Goal: Task Accomplishment & Management: Manage account settings

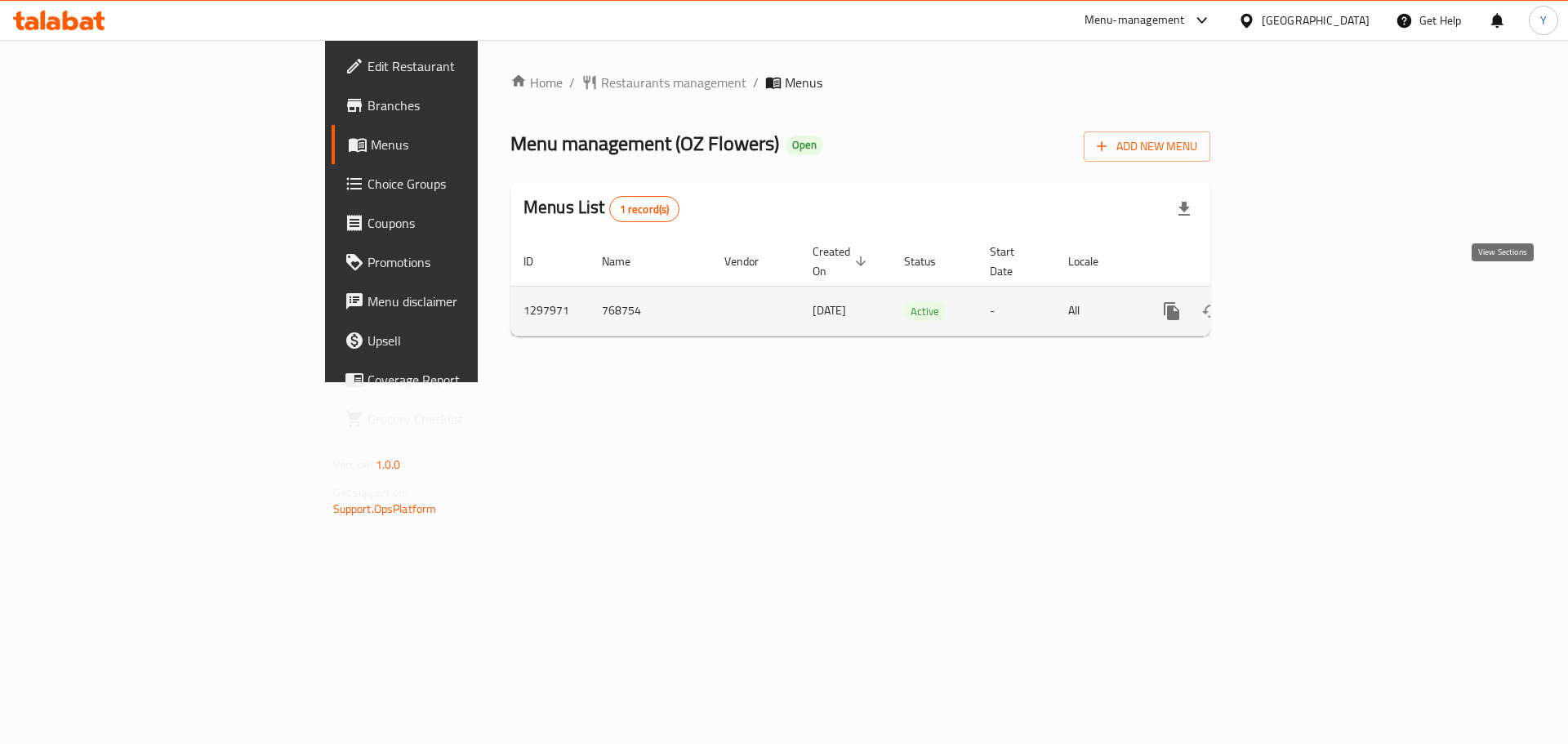
click at [1300, 301] on icon "enhanced table" at bounding box center [1289, 311] width 20 height 20
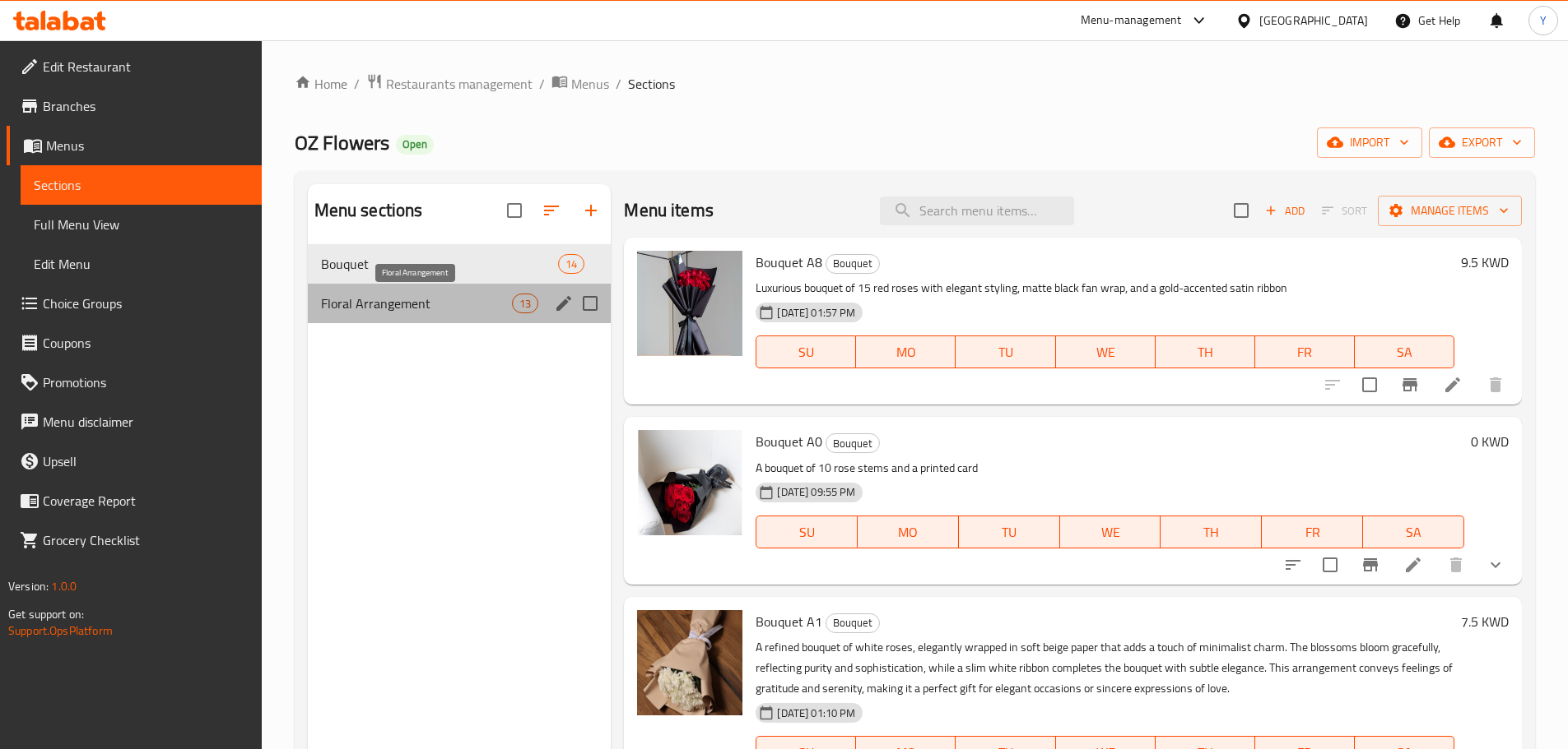
click at [411, 306] on span "Floral Arrangement" at bounding box center [417, 303] width 192 height 20
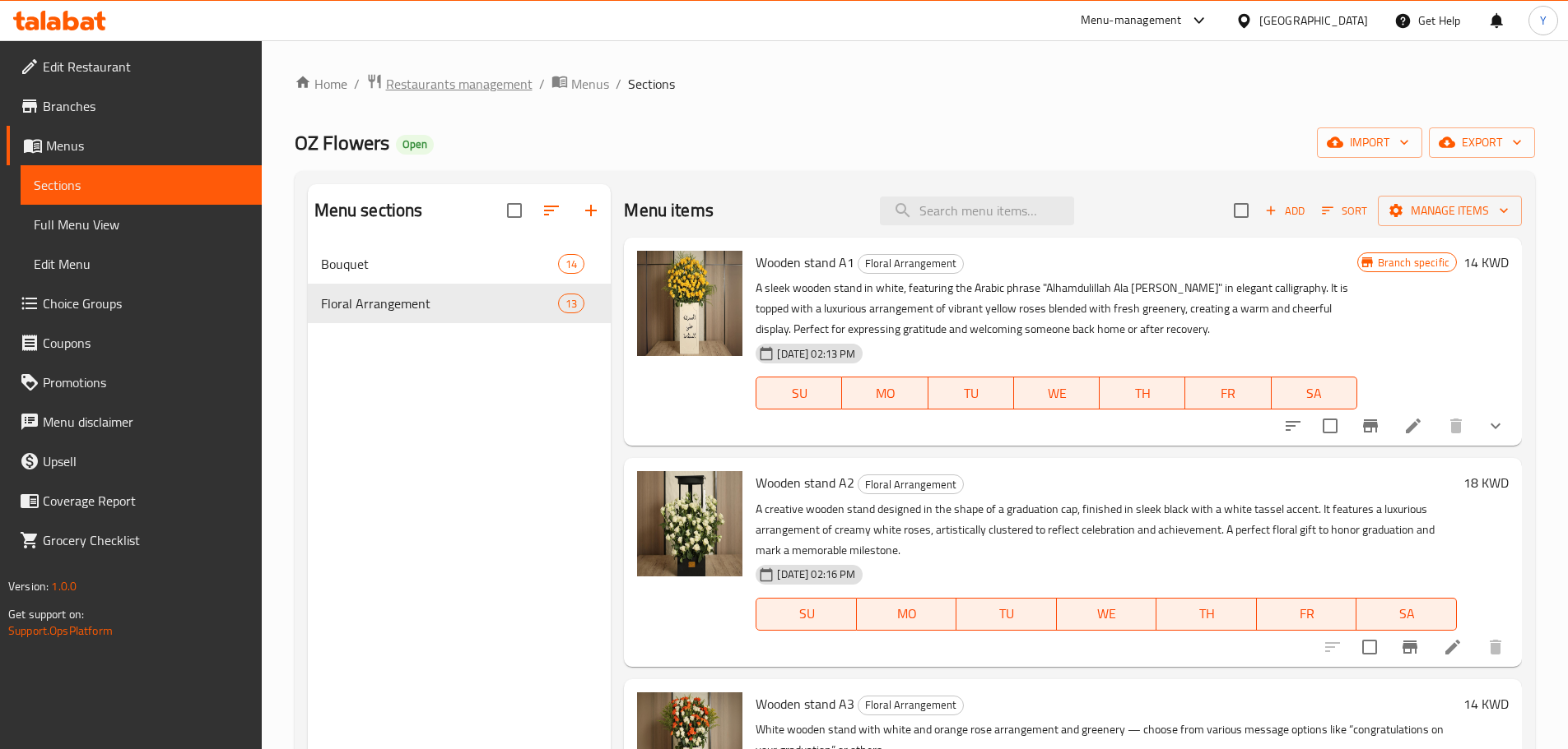
click at [454, 85] on span "Restaurants management" at bounding box center [459, 84] width 146 height 20
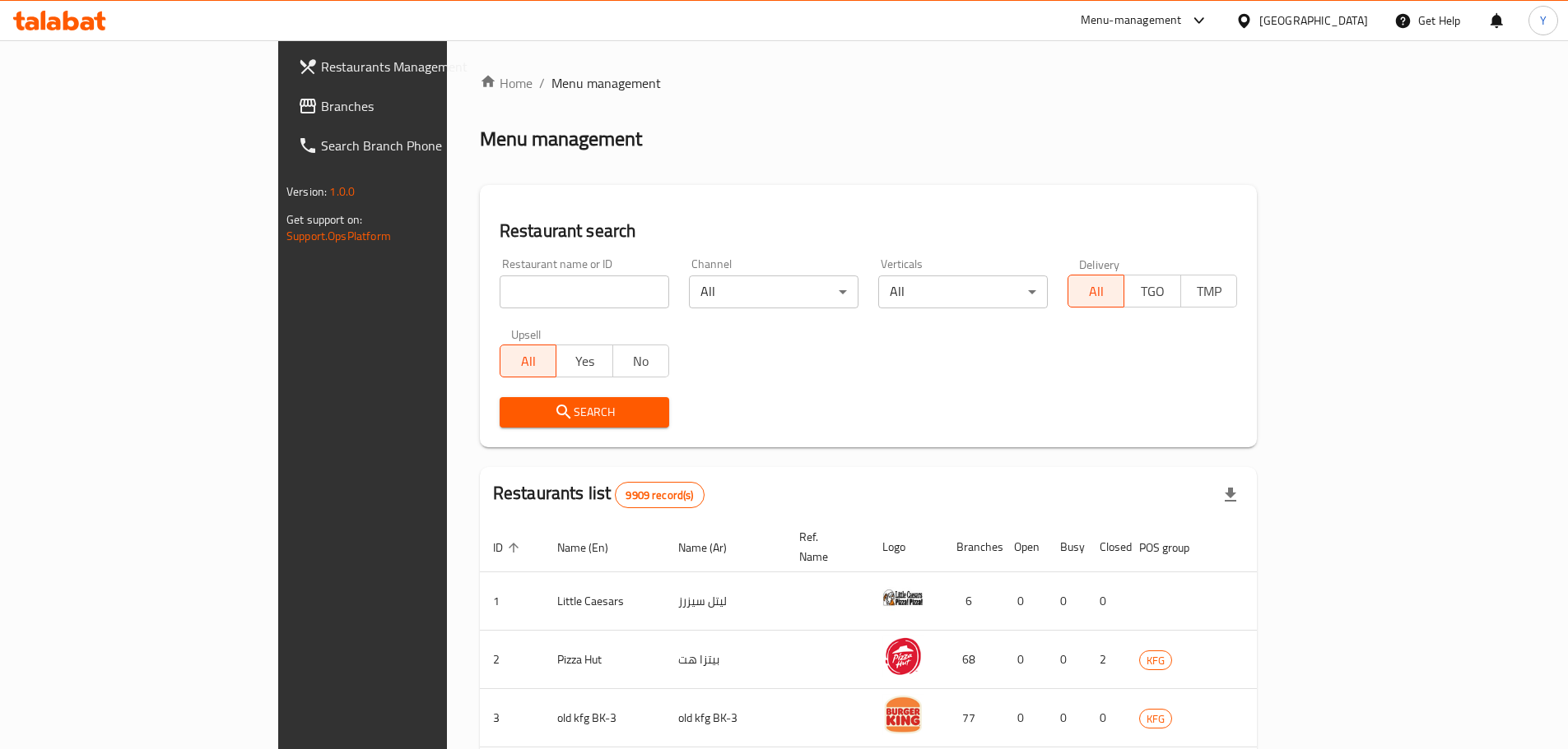
click at [500, 289] on input "search" at bounding box center [584, 292] width 169 height 33
type input "fleria"
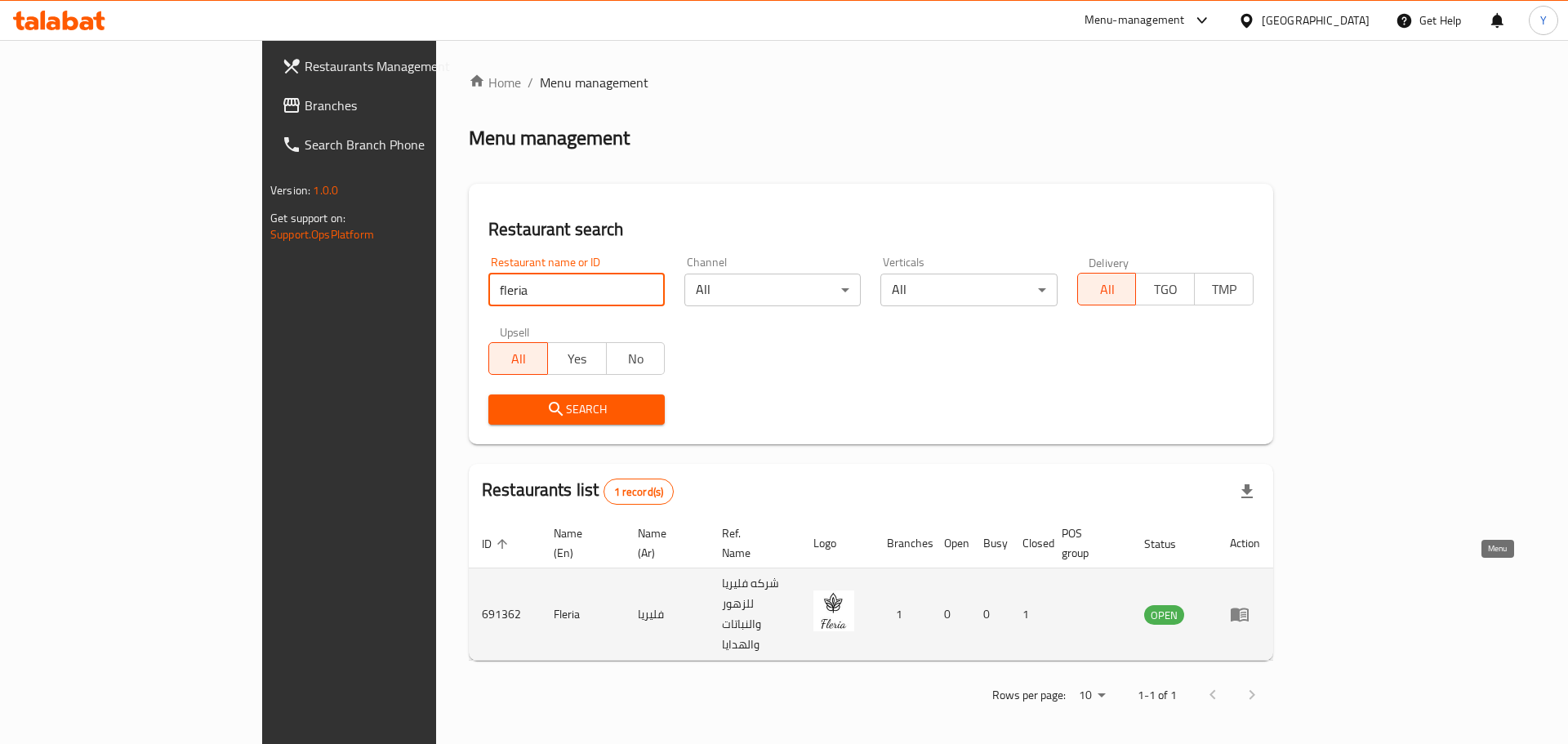
click at [1250, 605] on icon "enhanced table" at bounding box center [1239, 614] width 20 height 20
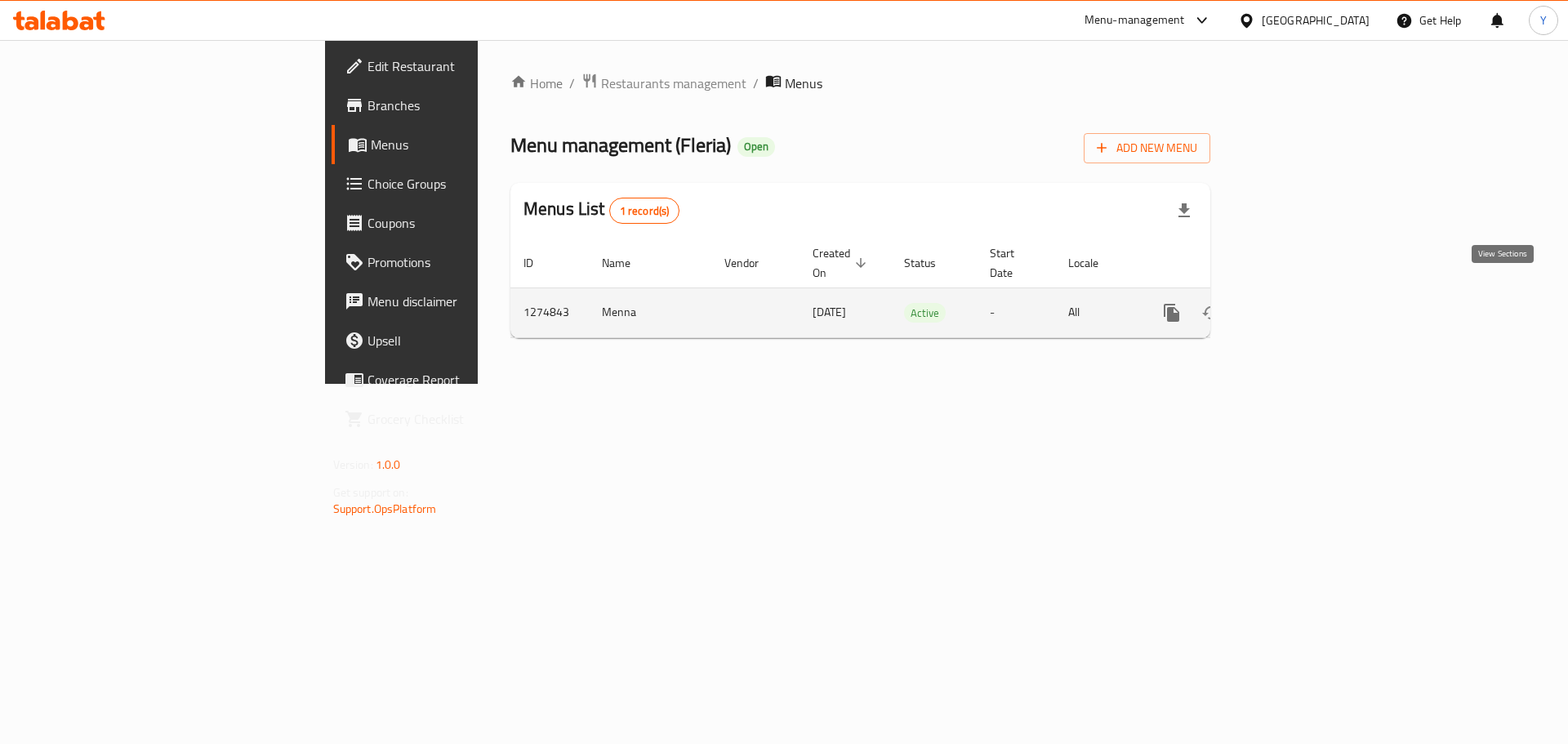
click at [1297, 305] on icon "enhanced table" at bounding box center [1289, 312] width 15 height 15
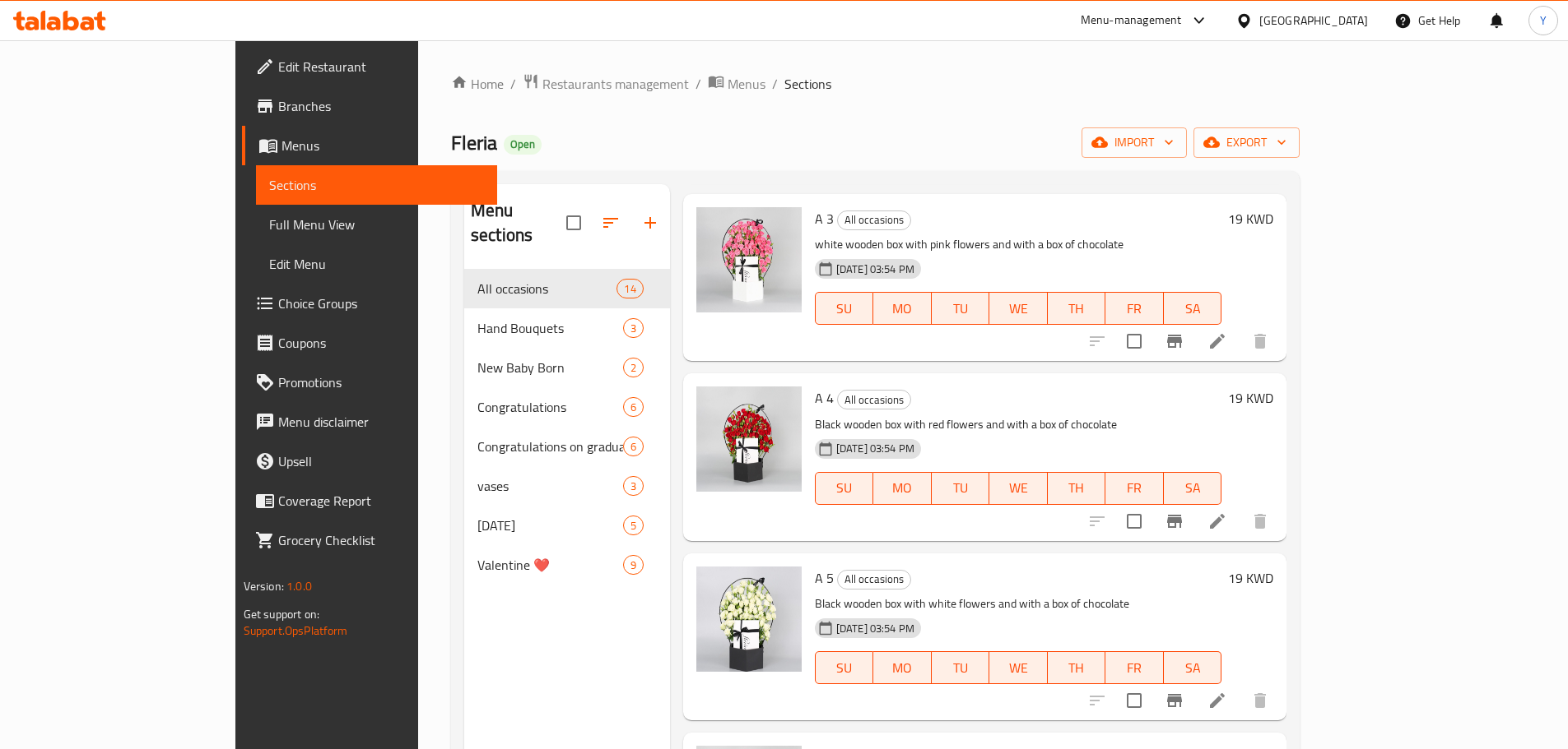
scroll to position [451, 0]
click at [991, 430] on div "[DATE] 03:54 PM SU MO TU WE TH FR SA" at bounding box center [1018, 474] width 420 height 89
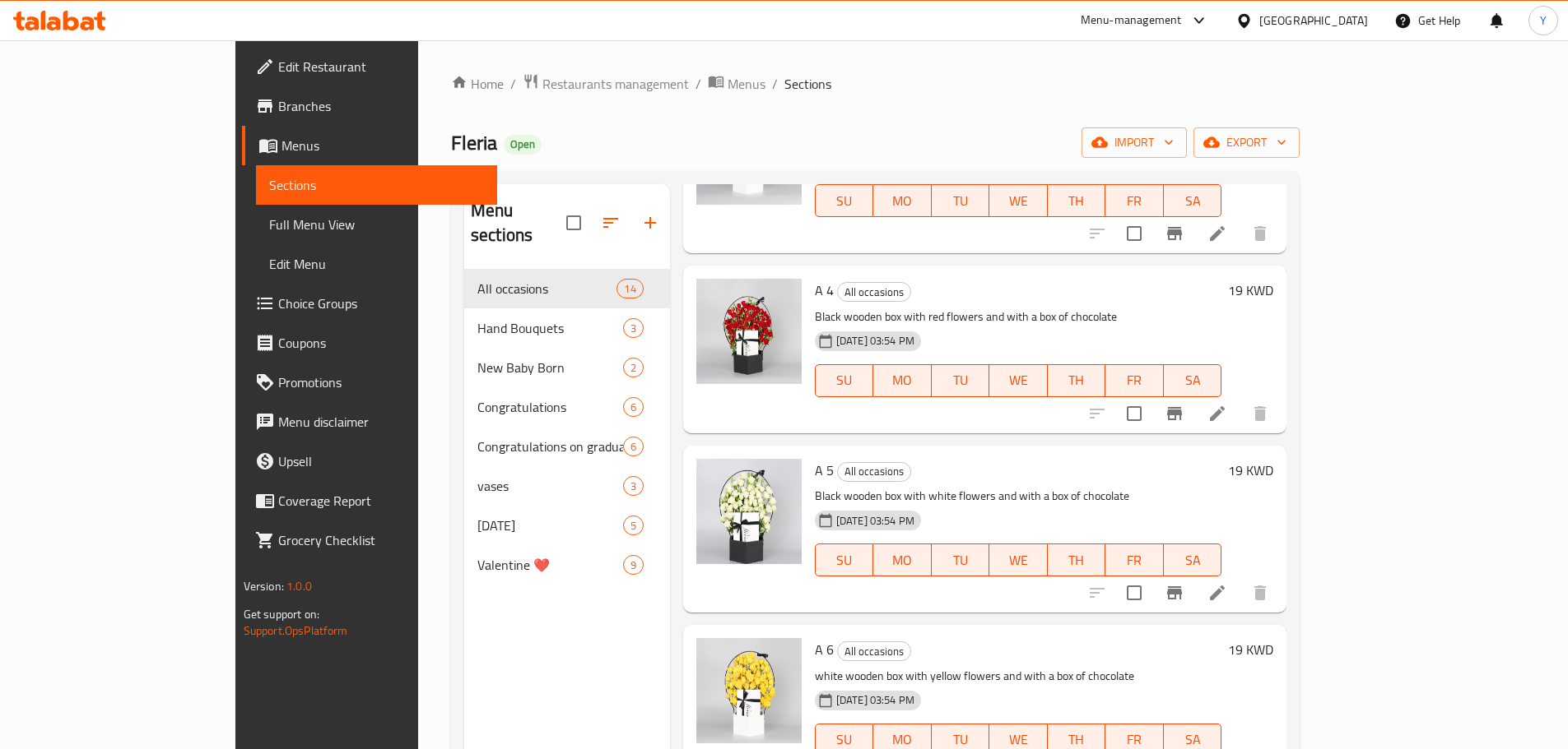
scroll to position [0, 0]
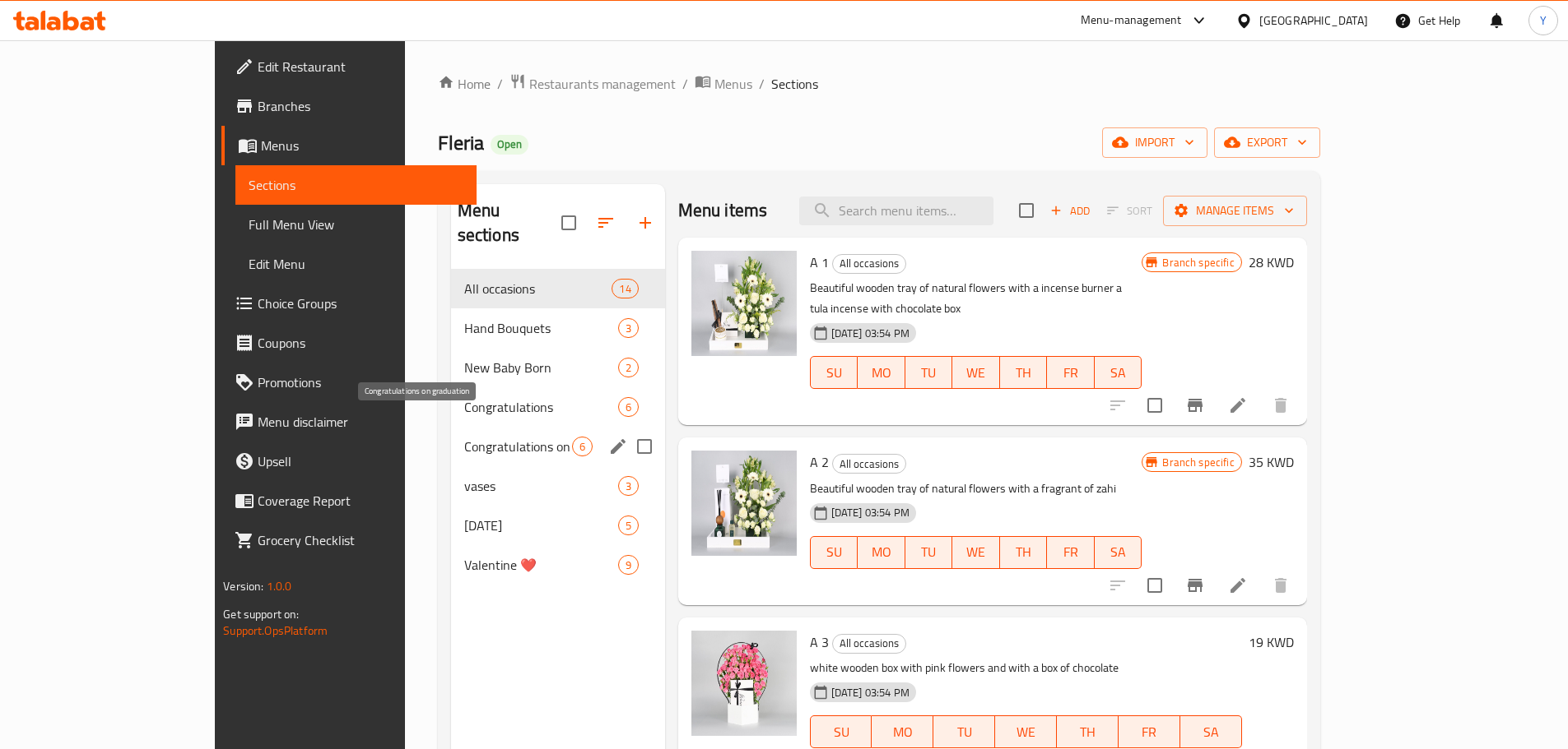
click at [480, 427] on div "Congratulations on graduation 6" at bounding box center [558, 447] width 214 height 40
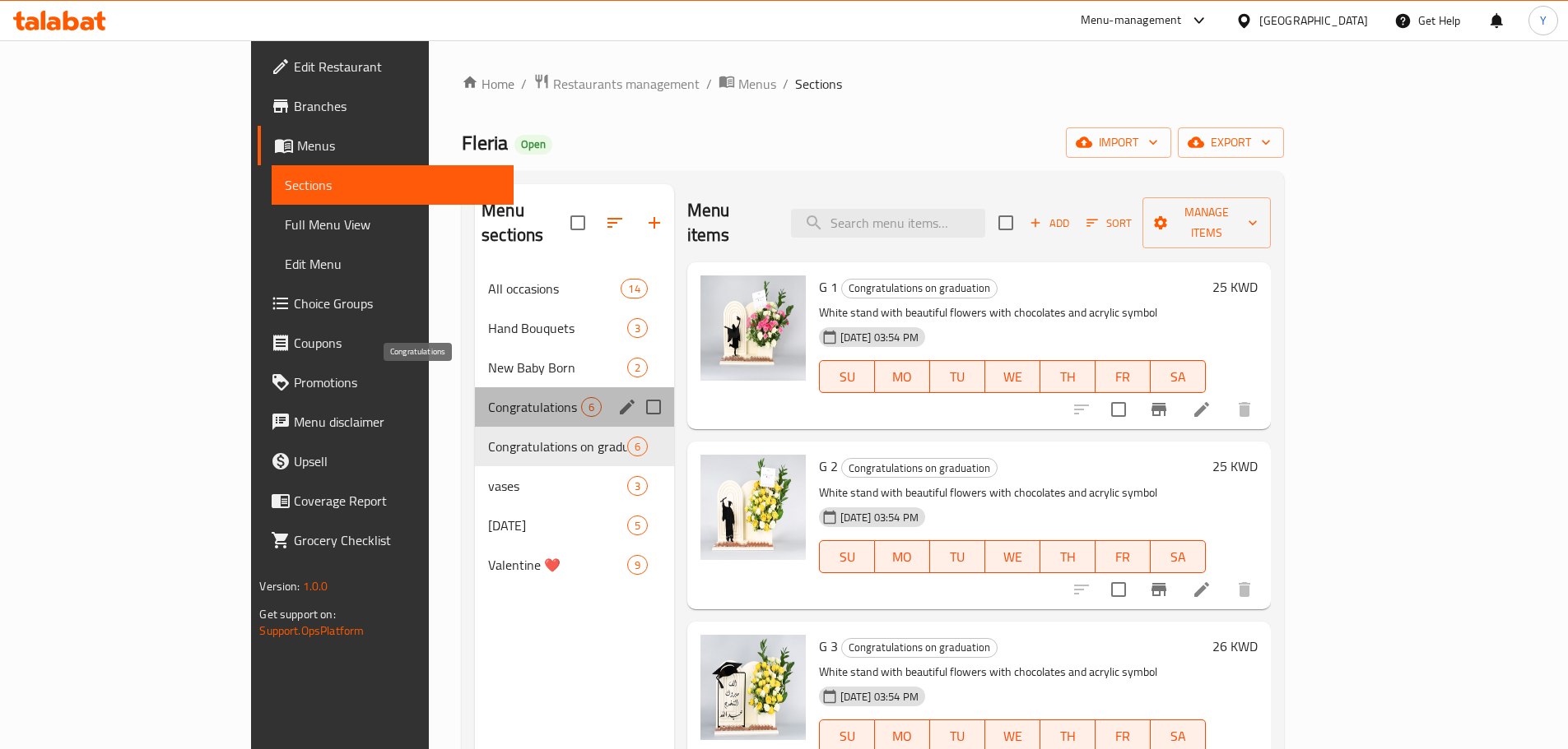
click at [488, 397] on span "Congratulations" at bounding box center [534, 407] width 92 height 20
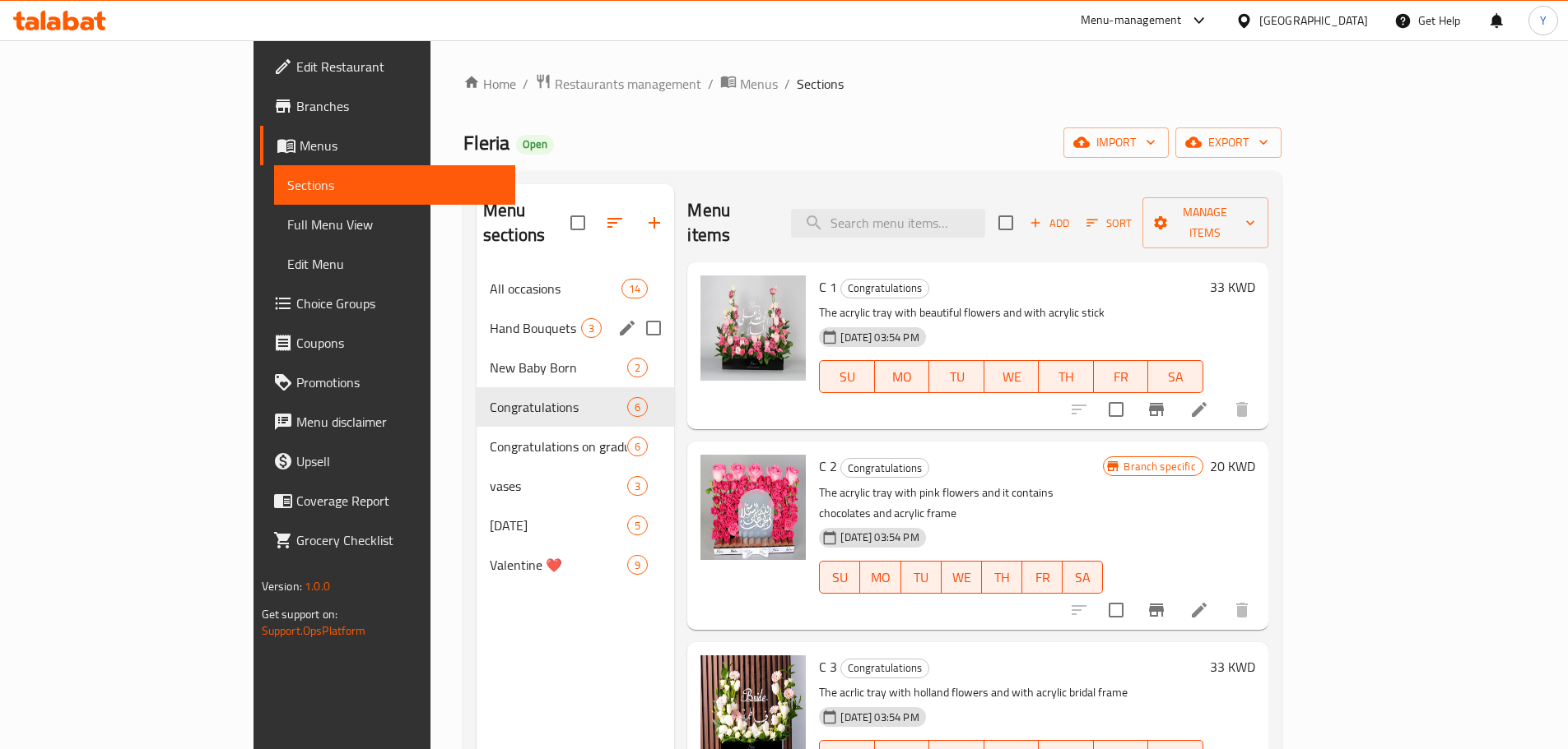
click at [476, 315] on div "Hand Bouquets 3" at bounding box center [575, 328] width 198 height 40
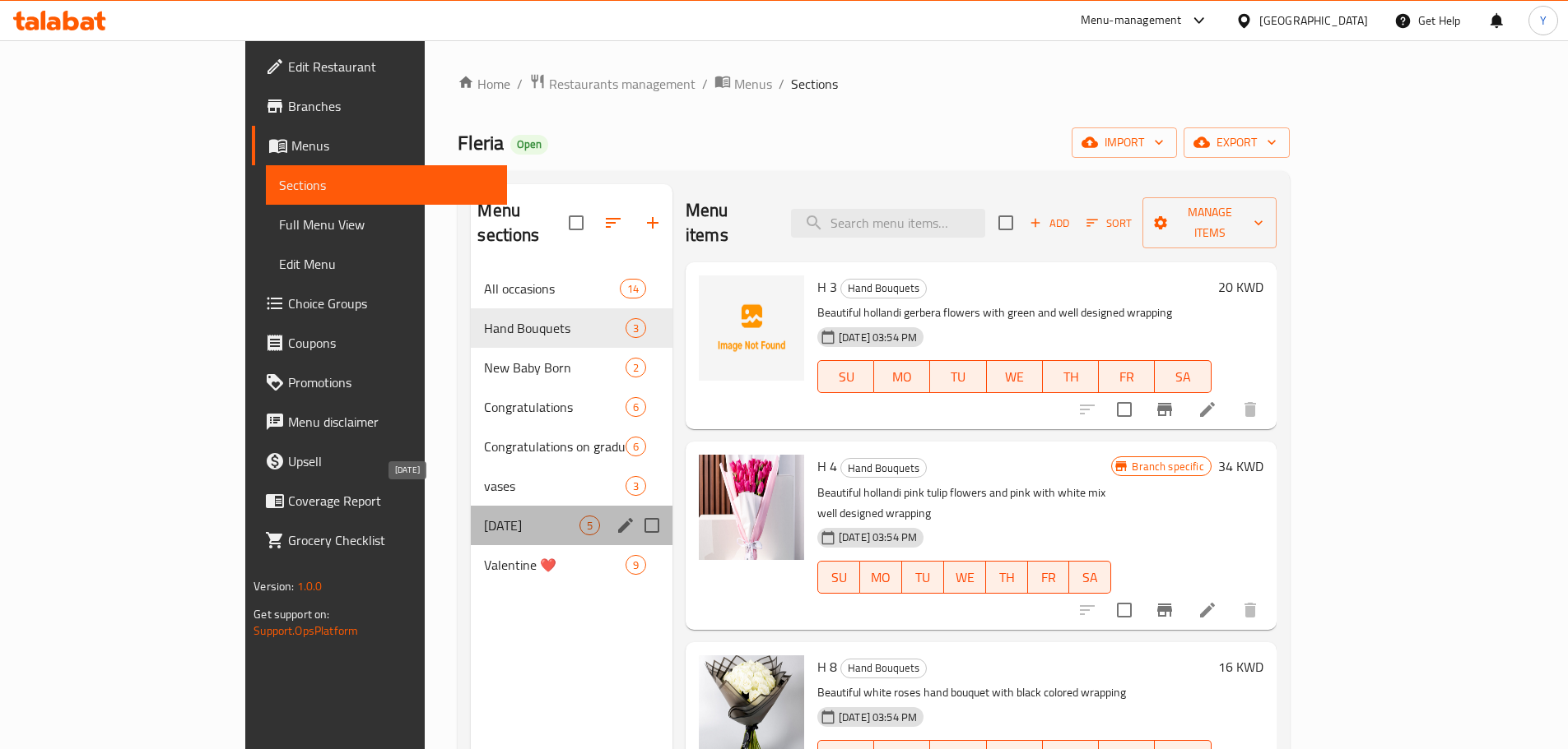
click at [484, 516] on span "[DATE]" at bounding box center [532, 525] width 95 height 20
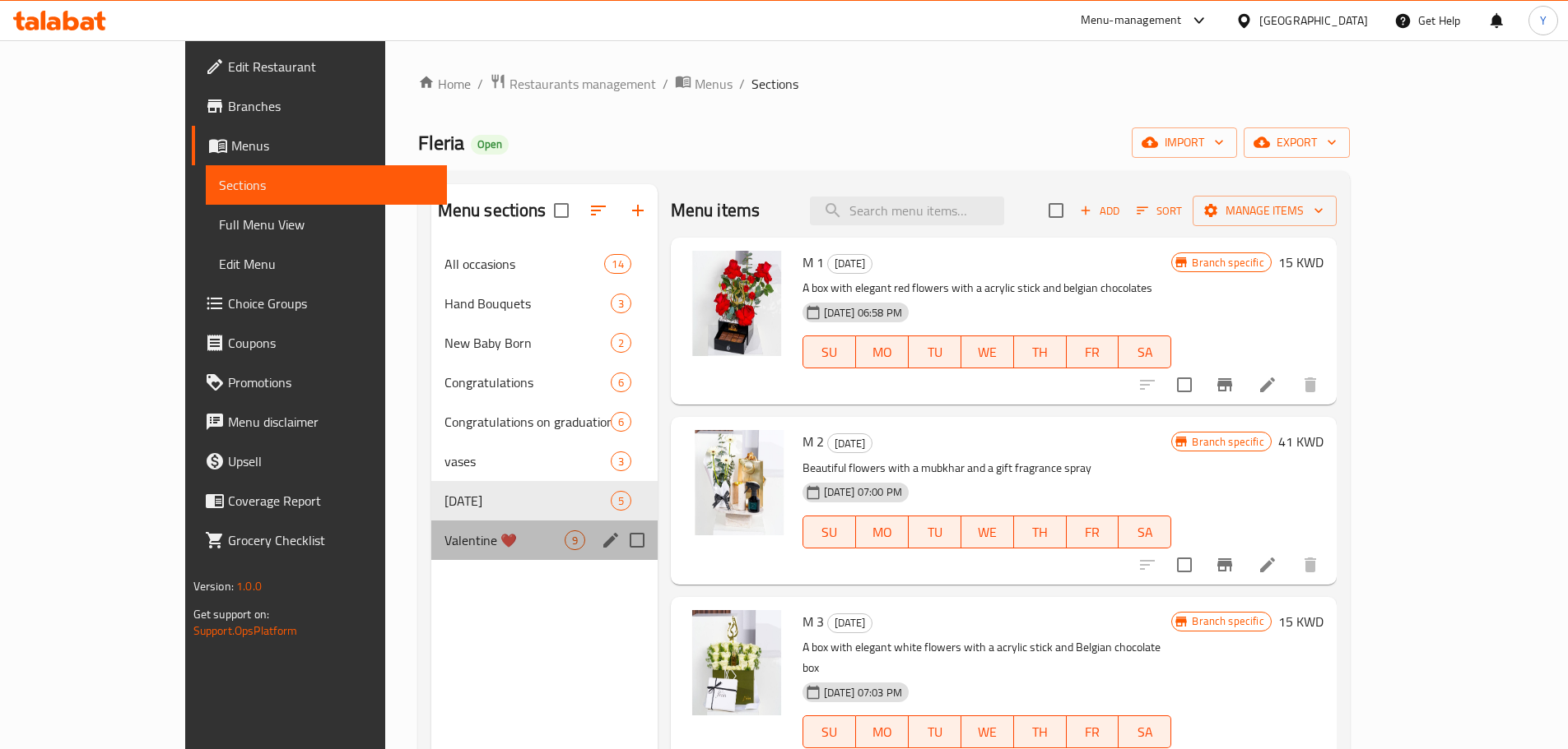
click at [449, 551] on div "Valentine ❤️ 9" at bounding box center [545, 541] width 226 height 40
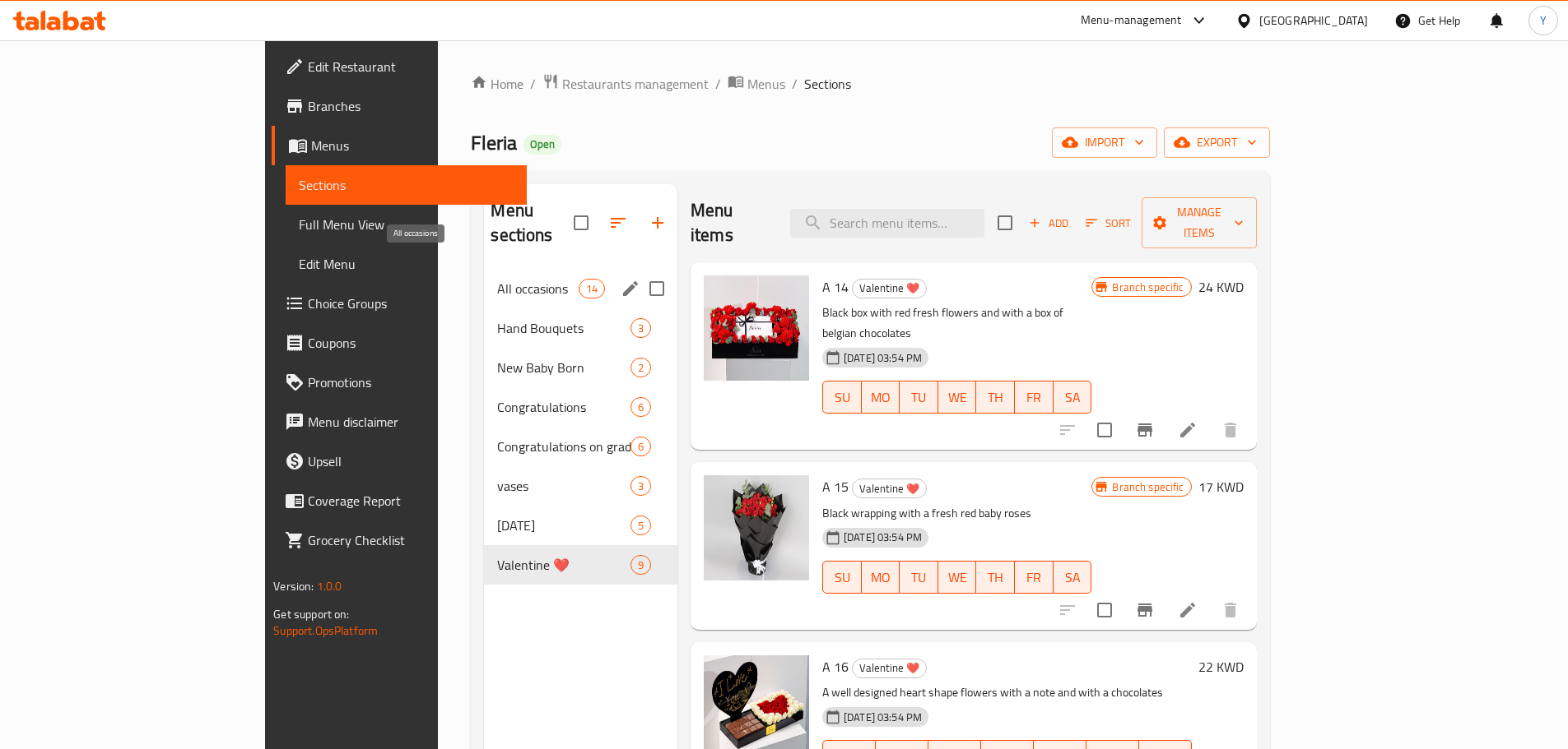
click at [497, 279] on span "All occasions" at bounding box center [537, 289] width 80 height 20
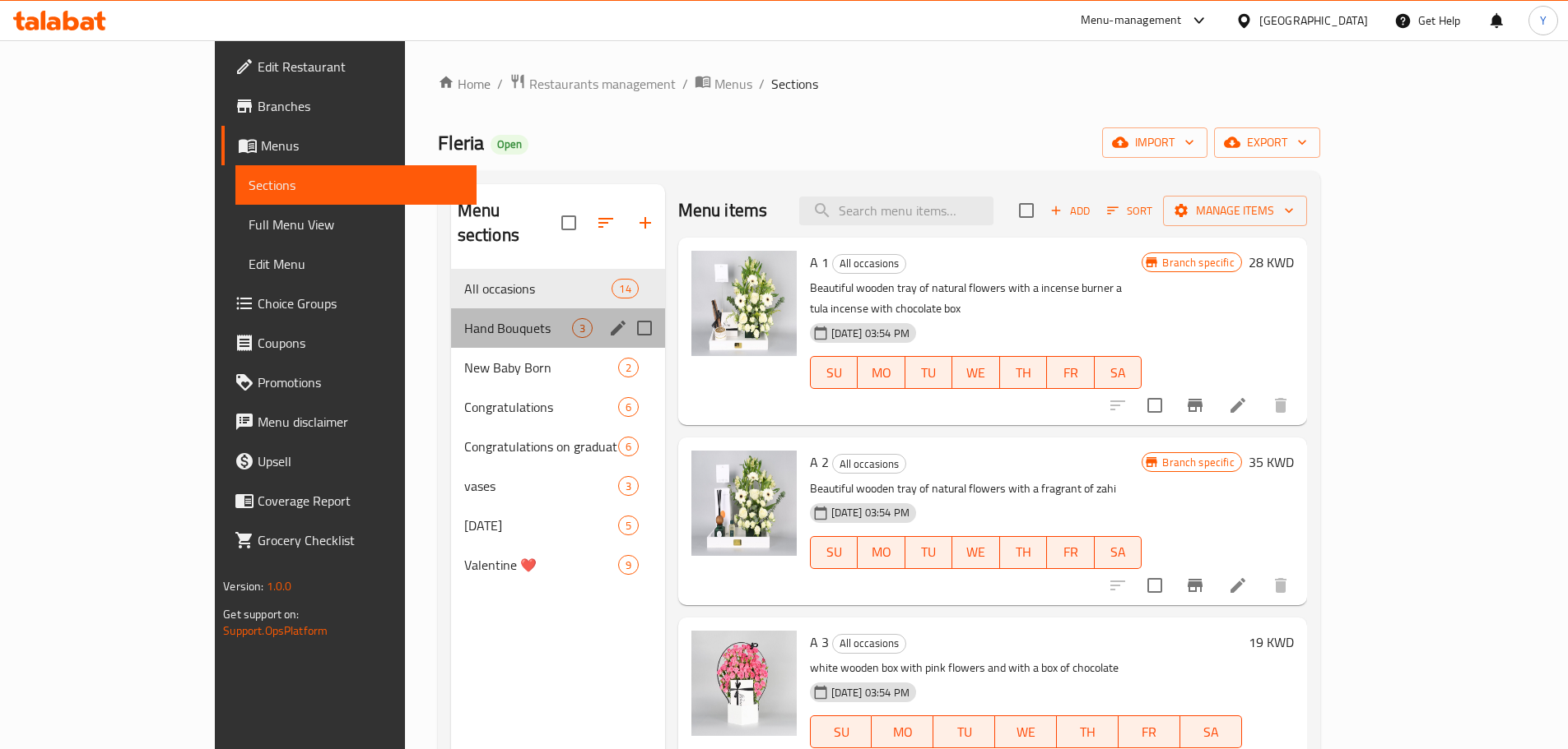
click at [462, 318] on div "Hand Bouquets 3" at bounding box center [558, 328] width 214 height 40
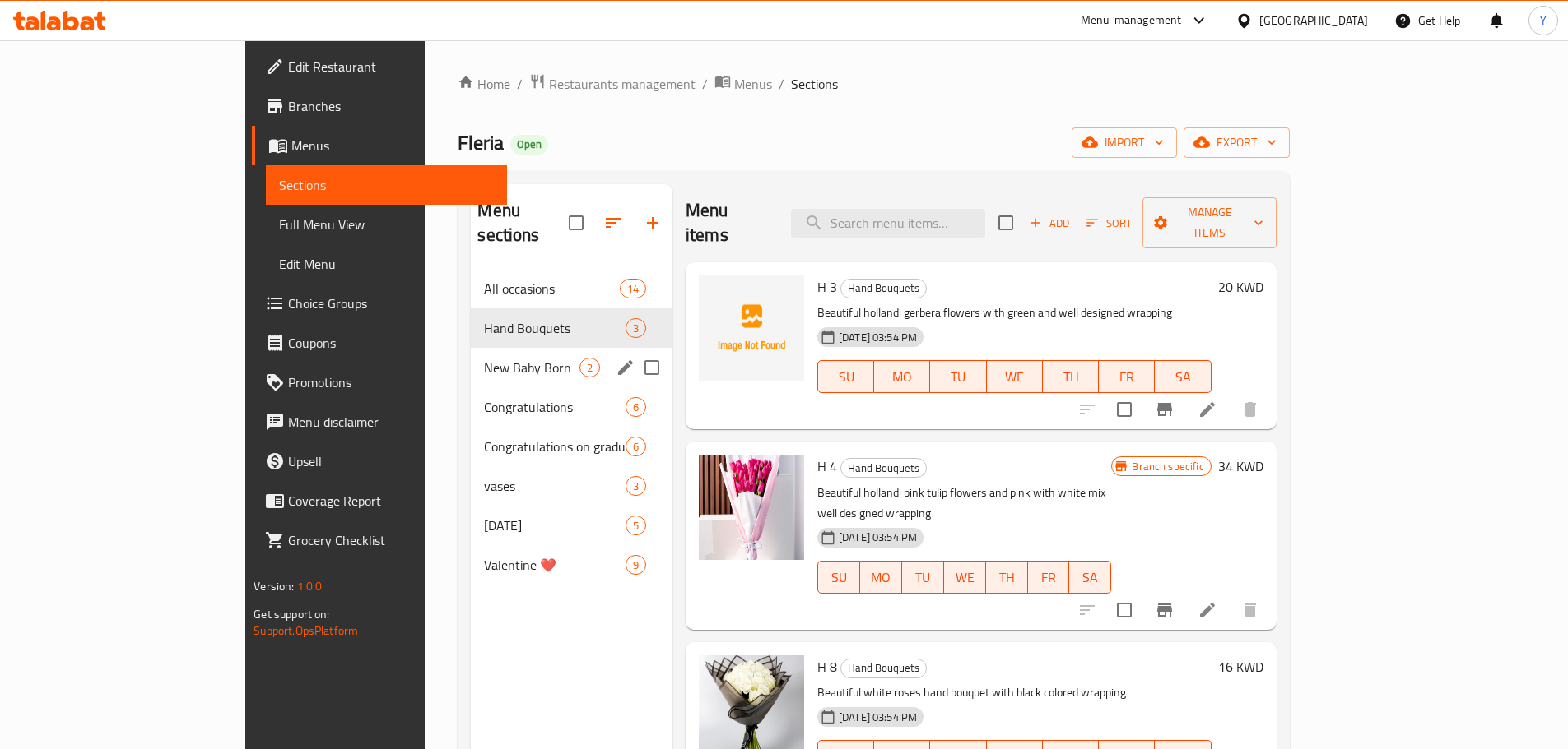
click at [471, 353] on div "New Baby Born 2" at bounding box center [571, 368] width 201 height 40
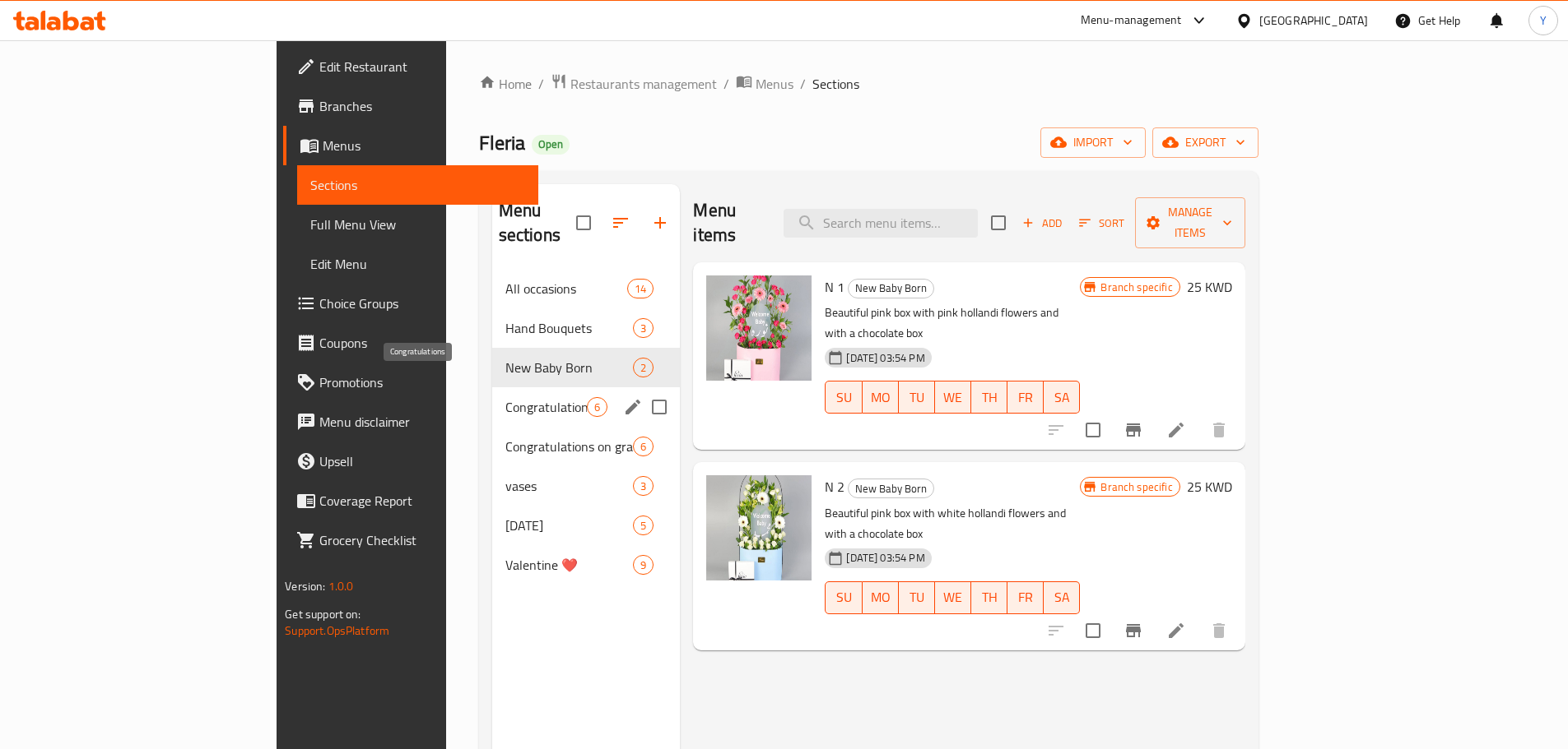
click at [506, 397] on span "Congratulations" at bounding box center [546, 407] width 82 height 20
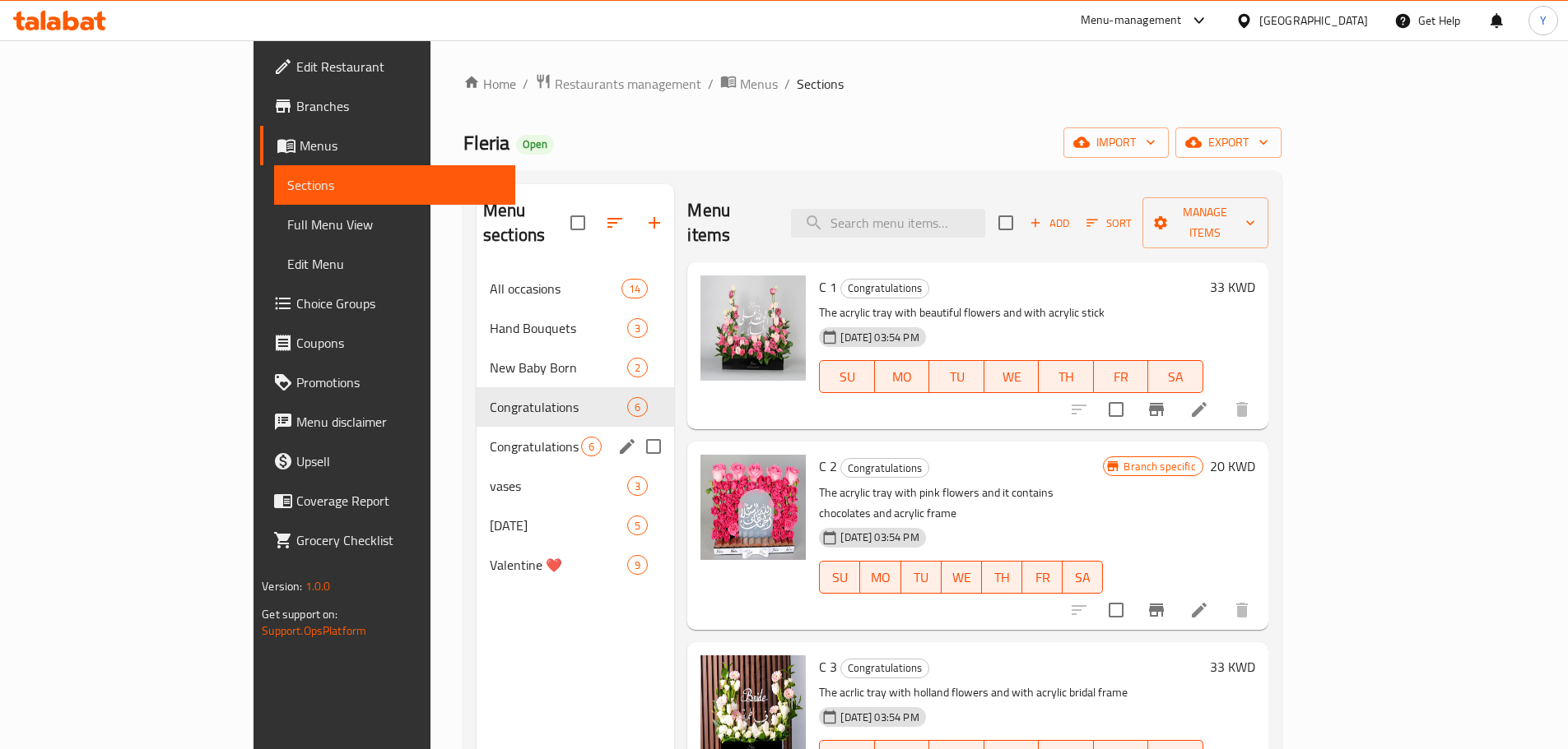
click at [476, 435] on div "Congratulations on graduation 6" at bounding box center [575, 447] width 198 height 40
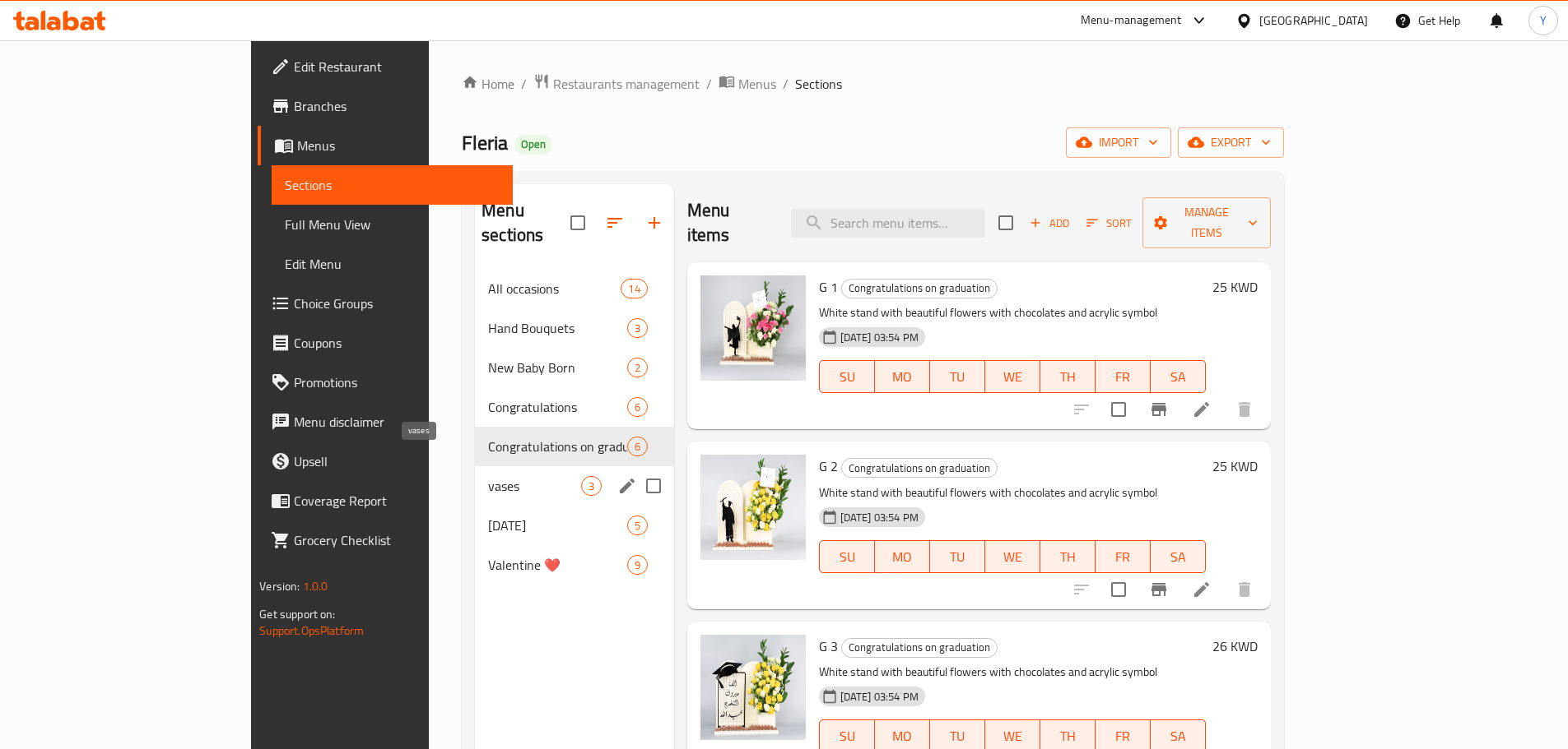
click at [488, 476] on span "vases" at bounding box center [534, 486] width 92 height 20
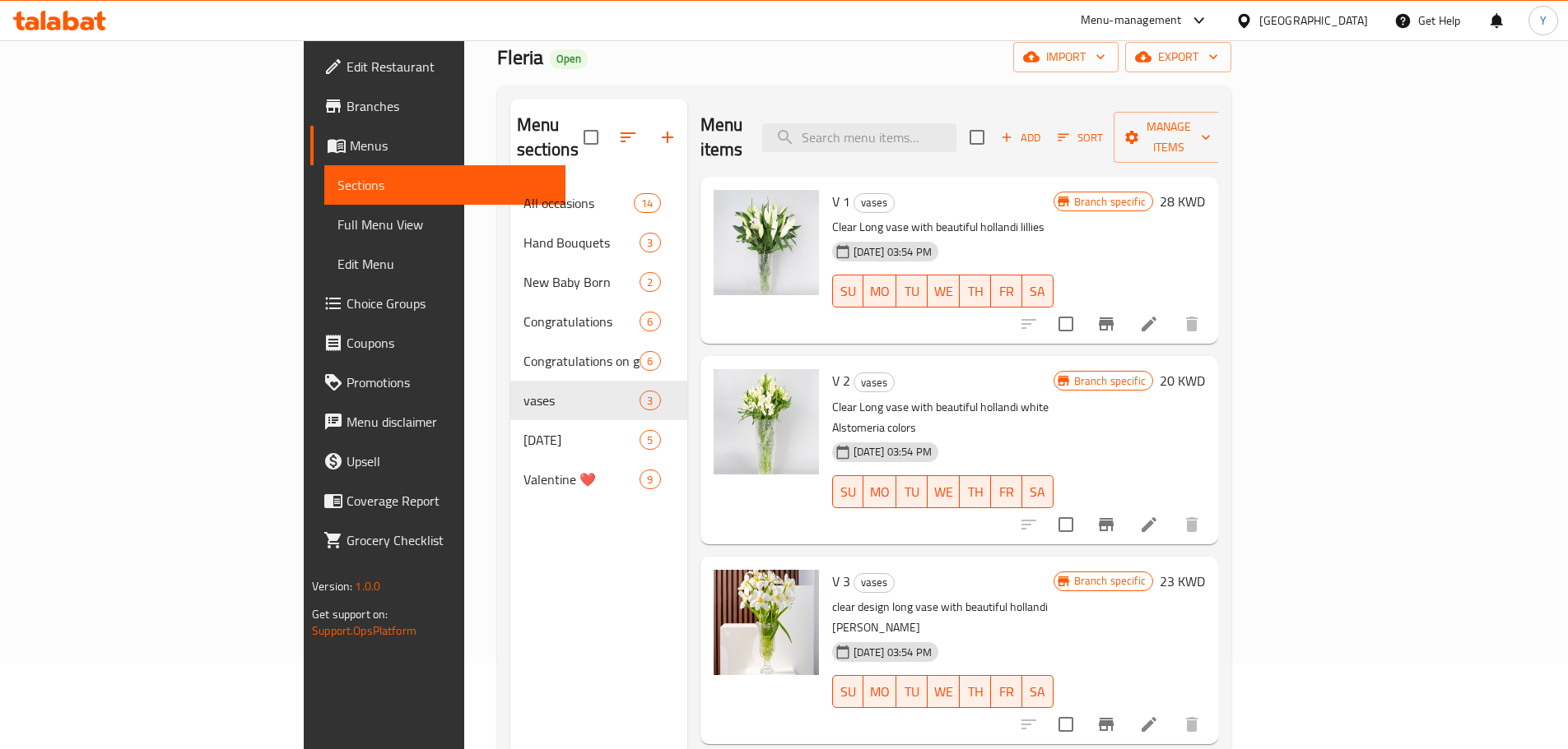
scroll to position [84, 0]
click at [991, 438] on div "[DATE] 03:54 PM SU MO TU WE TH FR SA" at bounding box center [942, 482] width 234 height 89
click at [985, 399] on p "Clear Long vase with beautiful hollandi white Alstomeria colors" at bounding box center [943, 420] width 221 height 41
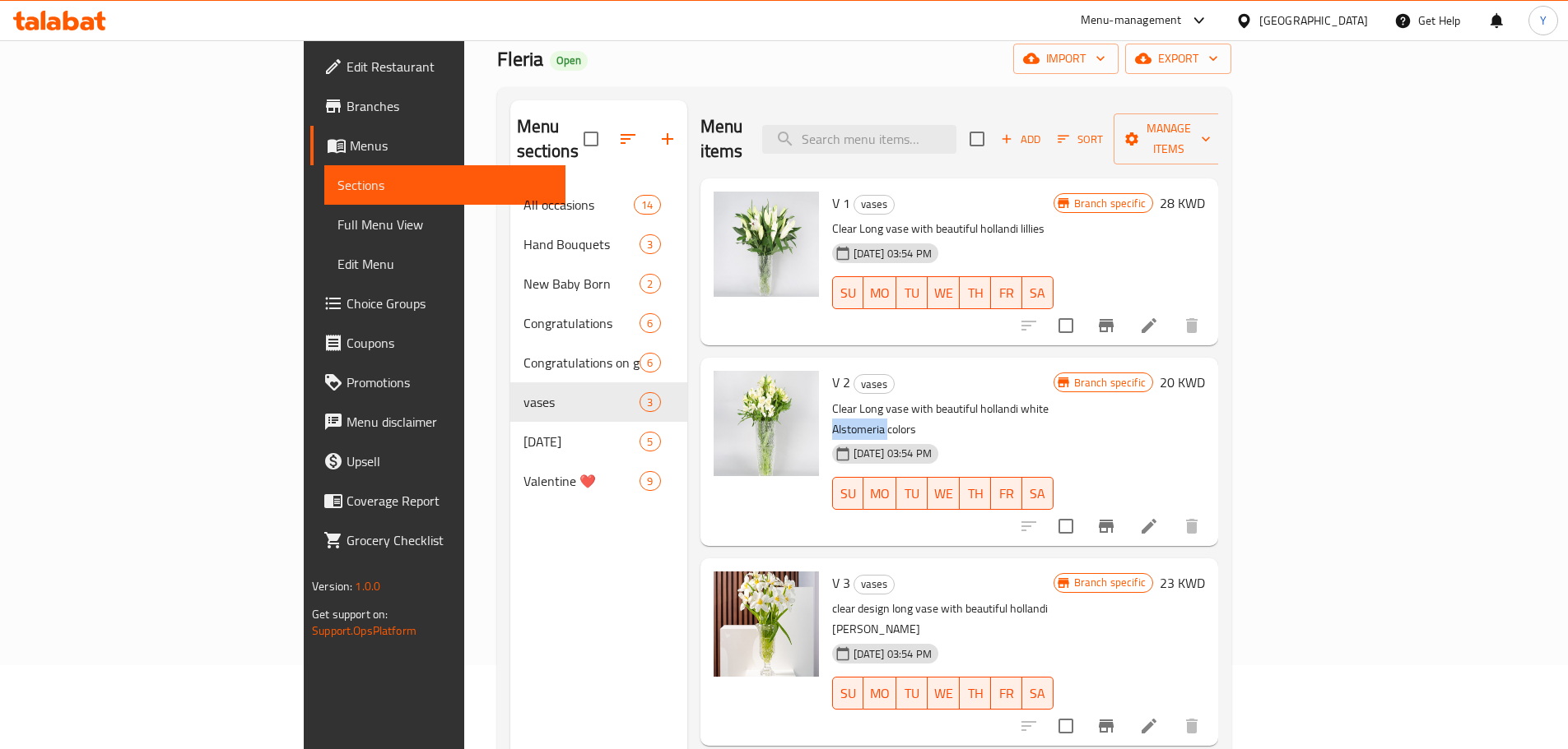
click at [985, 399] on p "Clear Long vase with beautiful hollandi white Alstomeria colors" at bounding box center [943, 420] width 221 height 41
click at [984, 438] on div "[DATE] 03:54 PM SU MO TU WE TH FR SA" at bounding box center [942, 482] width 234 height 89
click at [984, 471] on div "SU MO TU WE TH FR SA" at bounding box center [942, 493] width 234 height 46
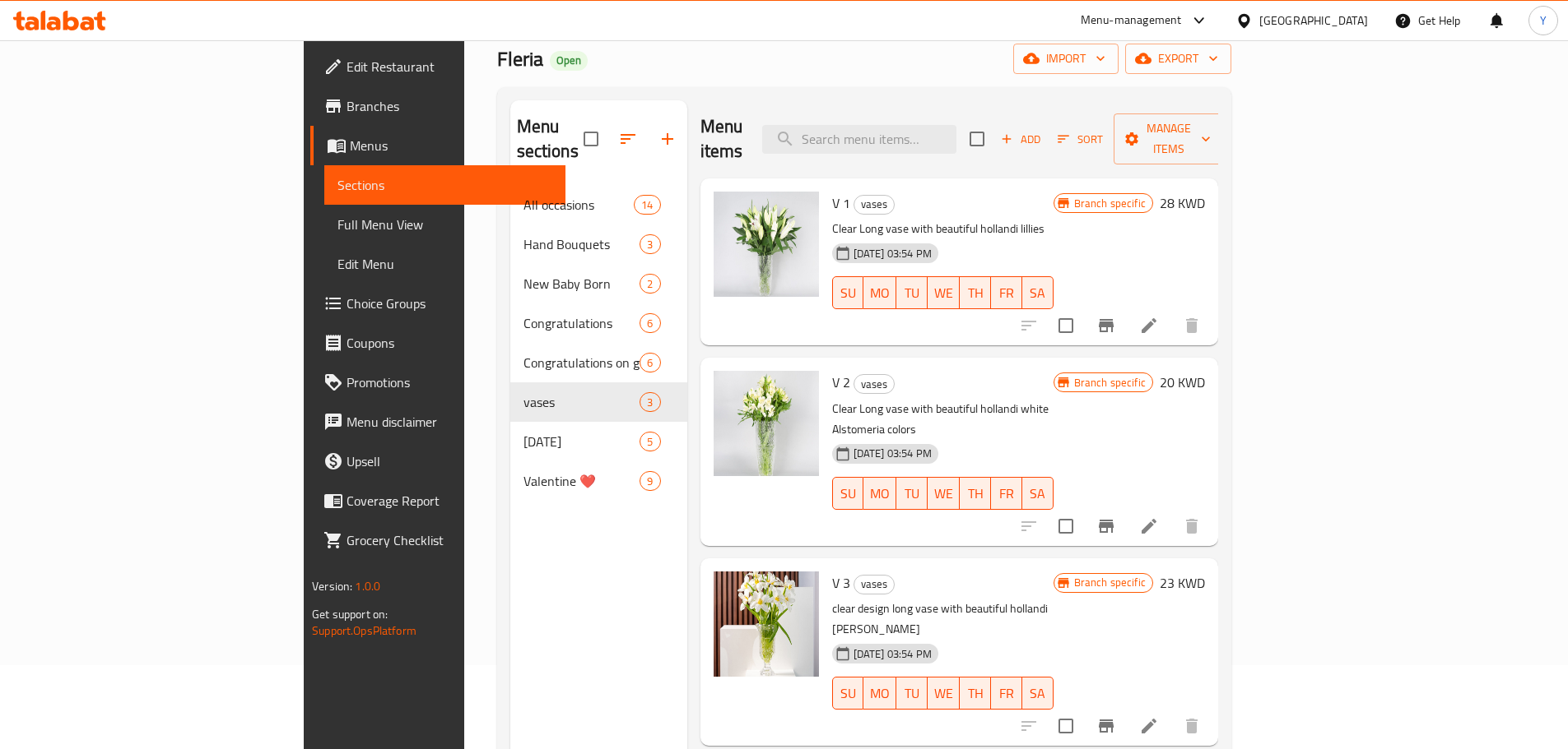
click at [984, 471] on div "SU MO TU WE TH FR SA" at bounding box center [942, 493] width 234 height 46
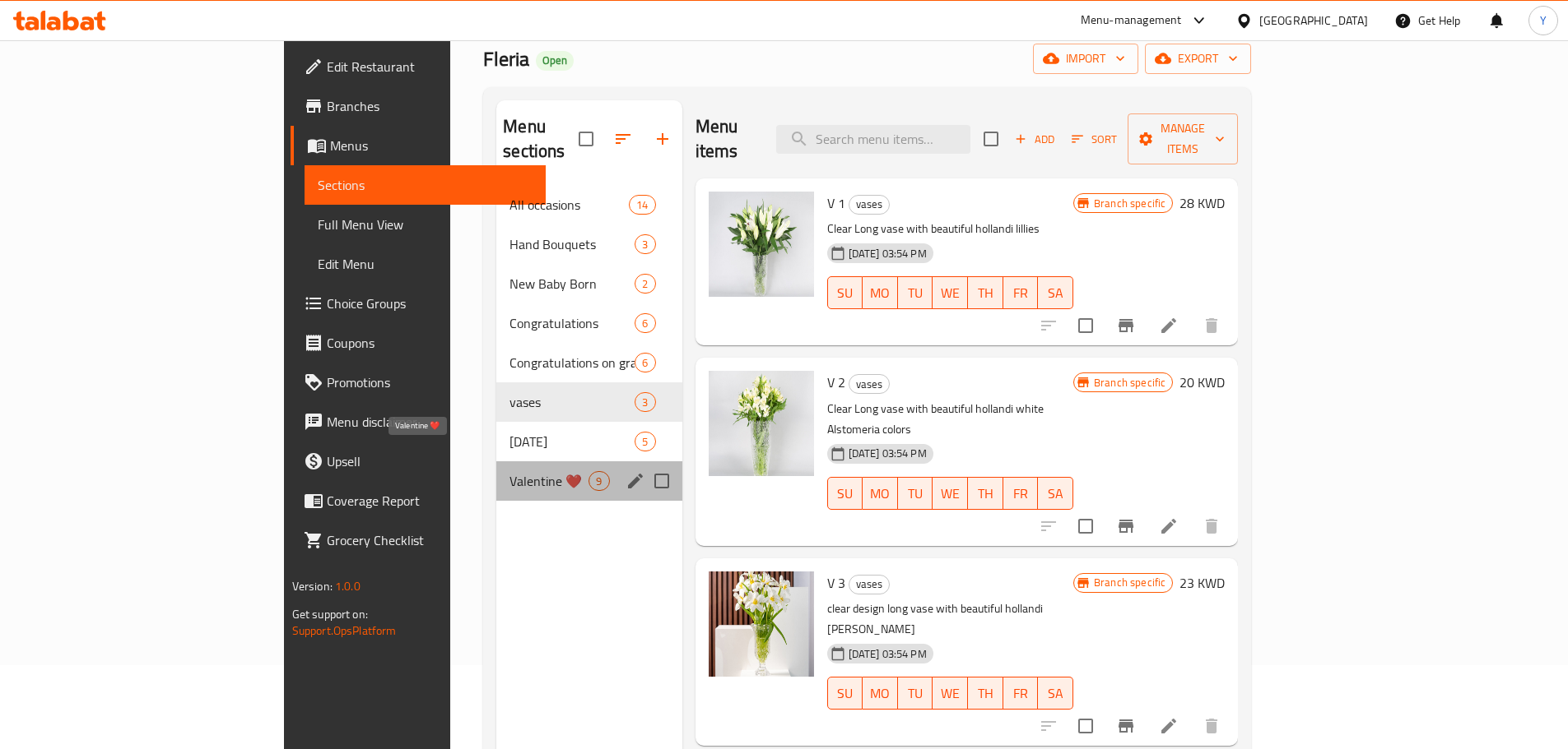
click at [509, 472] on span "Valentine ❤️" at bounding box center [548, 481] width 79 height 20
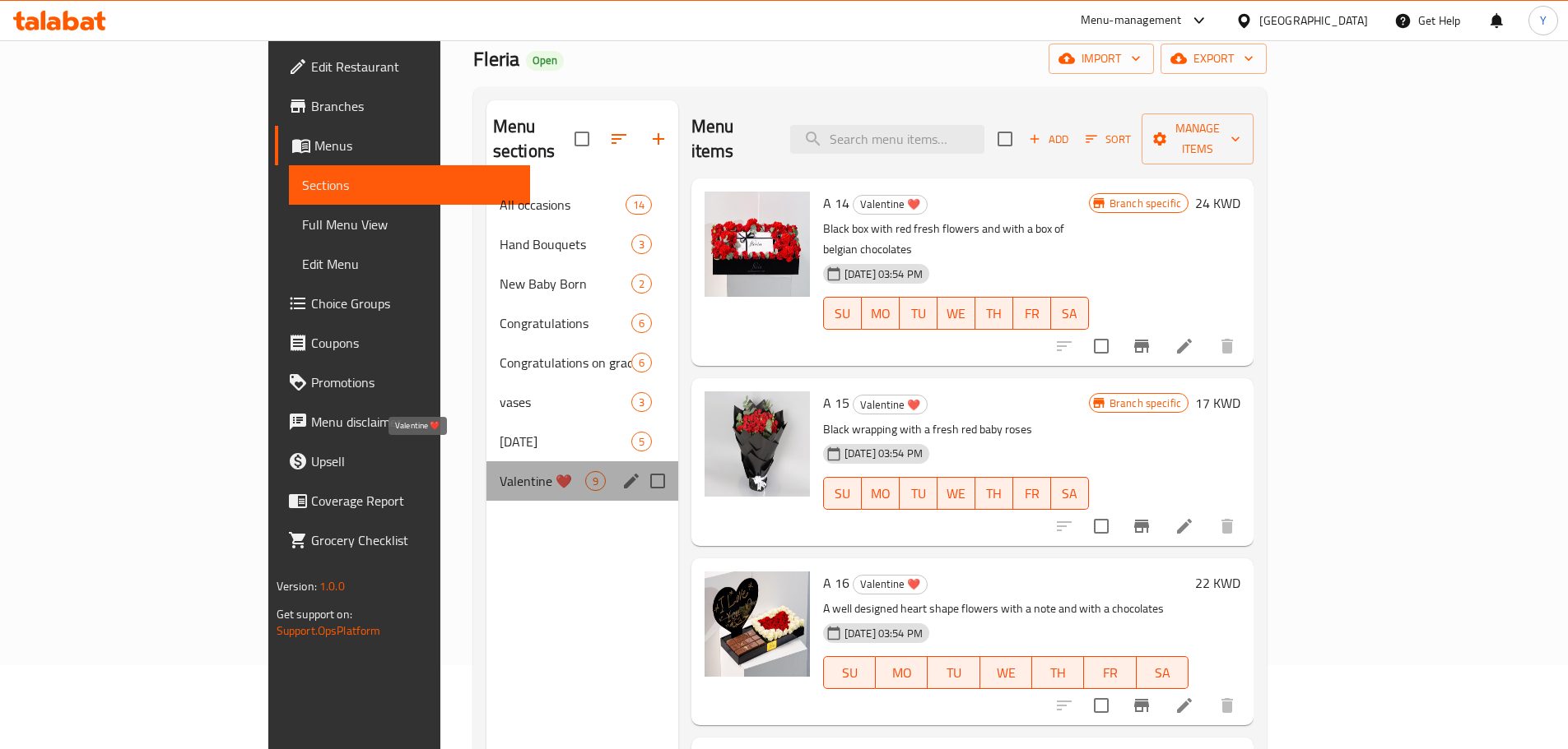
click at [500, 472] on span "Valentine ❤️" at bounding box center [542, 481] width 86 height 20
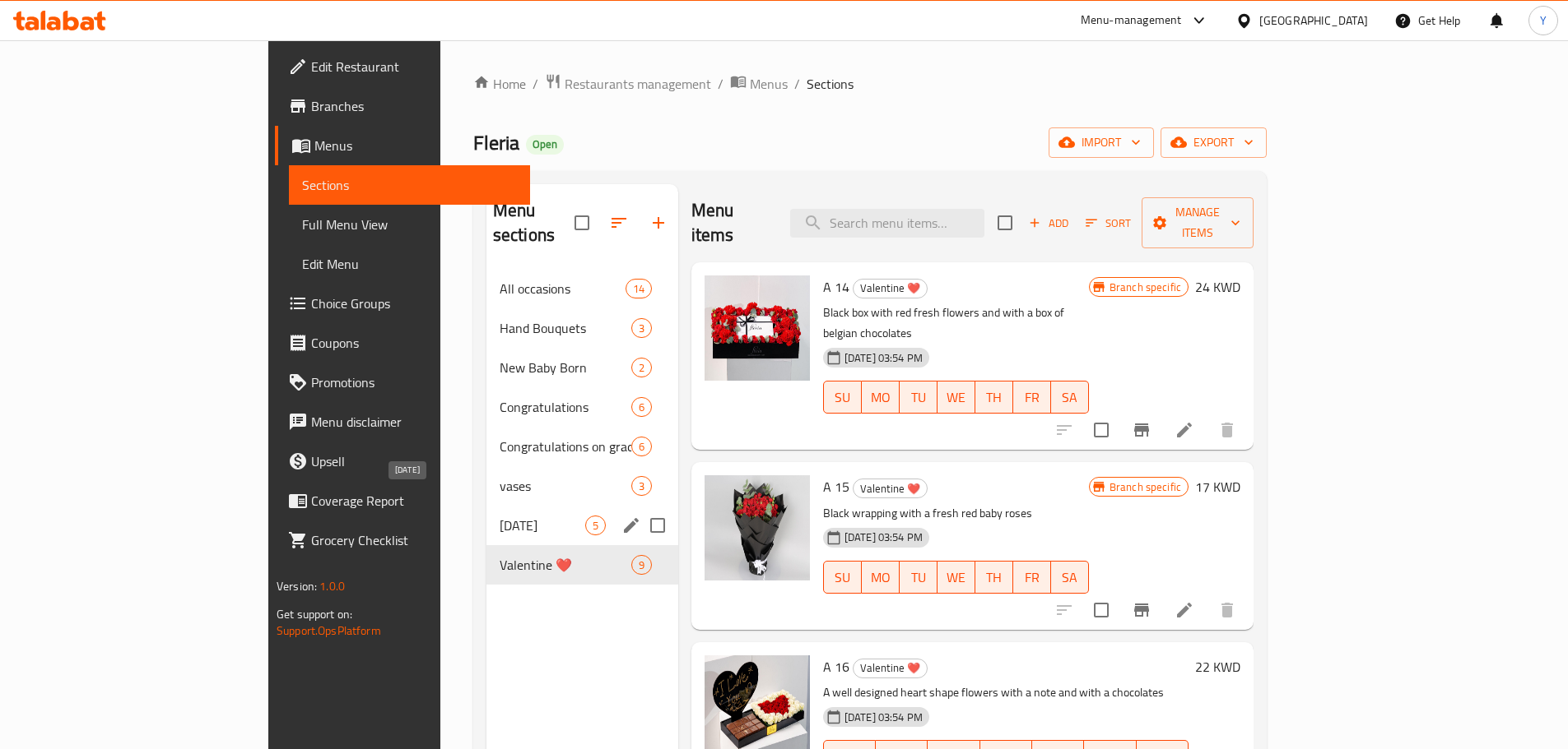
click at [500, 516] on span "[DATE]" at bounding box center [542, 525] width 86 height 20
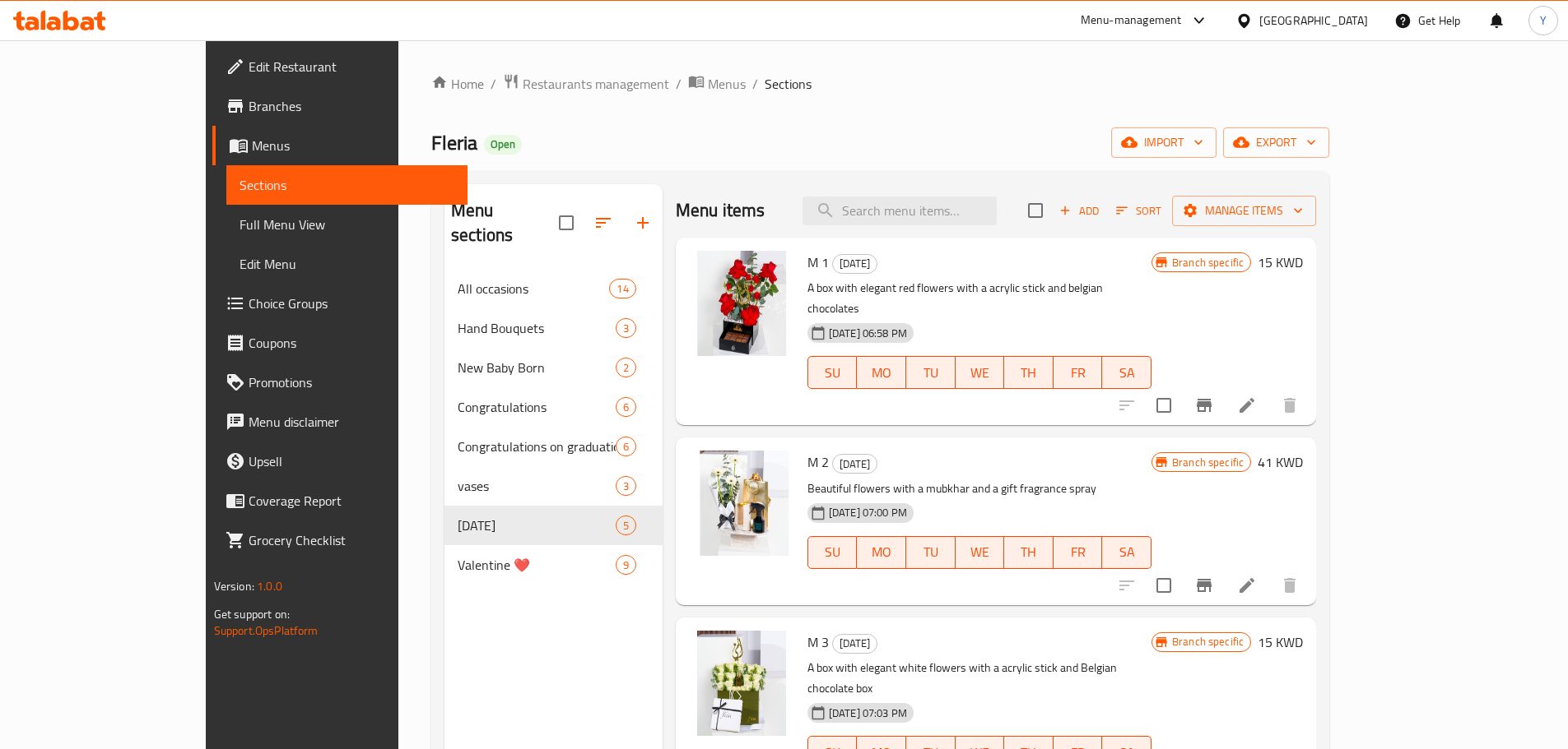
click at [1139, 497] on div "[DATE] 07:00 PM SU MO TU WE TH FR SA" at bounding box center [979, 541] width 357 height 89
click at [1036, 479] on p "Beautiful flowers with a mubkhar and a gift fragrance spray" at bounding box center [979, 489] width 344 height 21
click at [1042, 479] on p "Beautiful flowers with a mubkhar and a gift fragrance spray" at bounding box center [979, 489] width 344 height 21
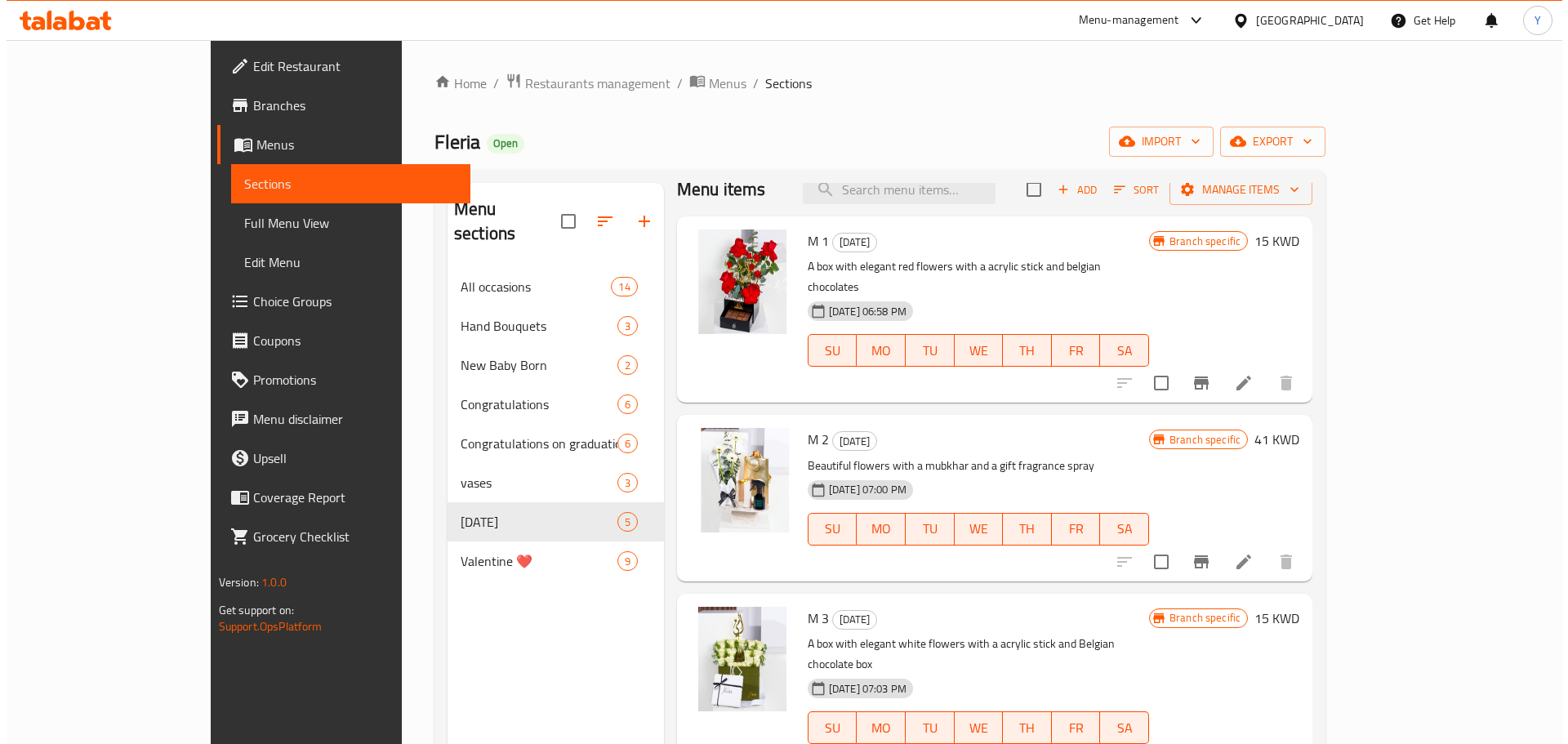
scroll to position [21, 0]
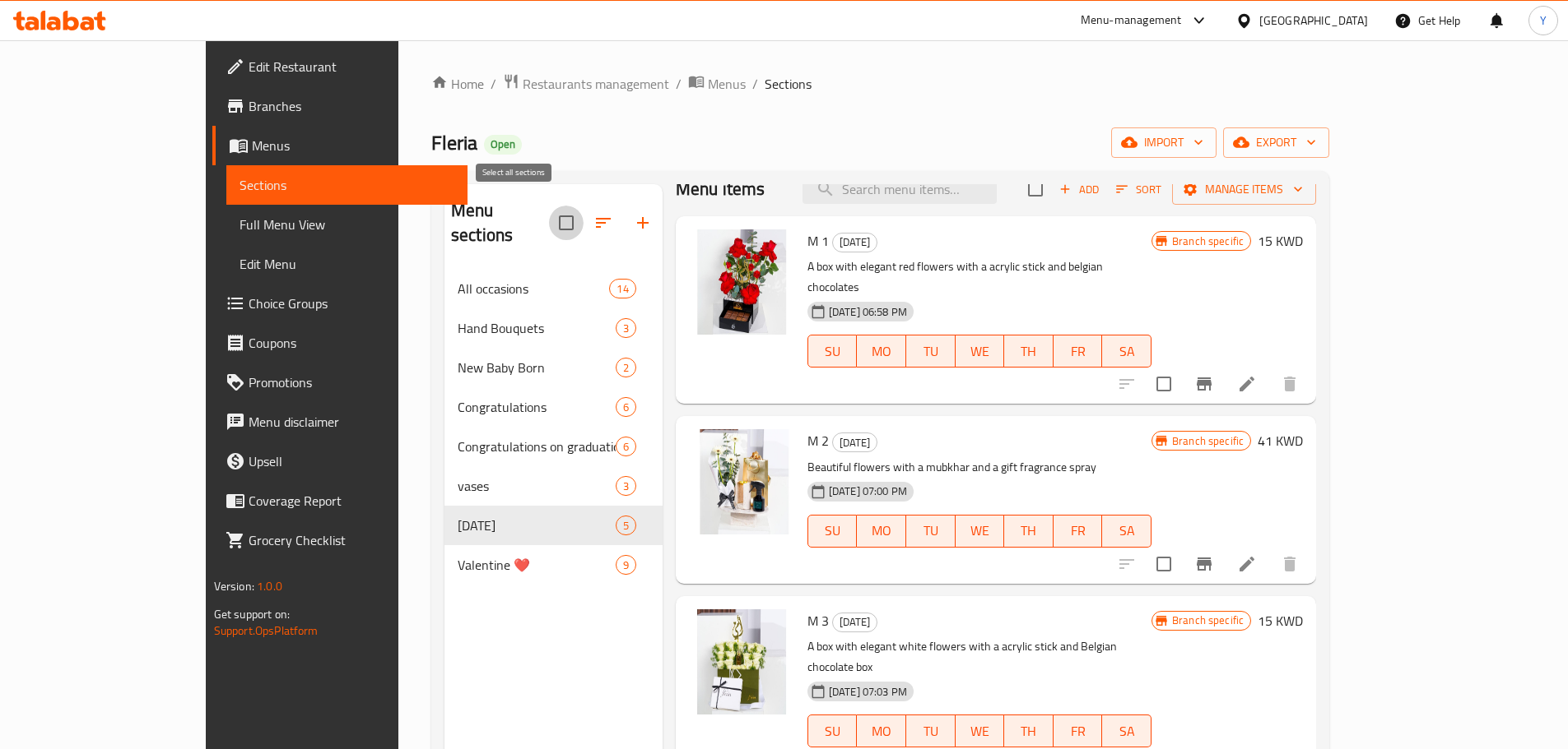
click at [549, 206] on input "checkbox" at bounding box center [566, 223] width 35 height 35
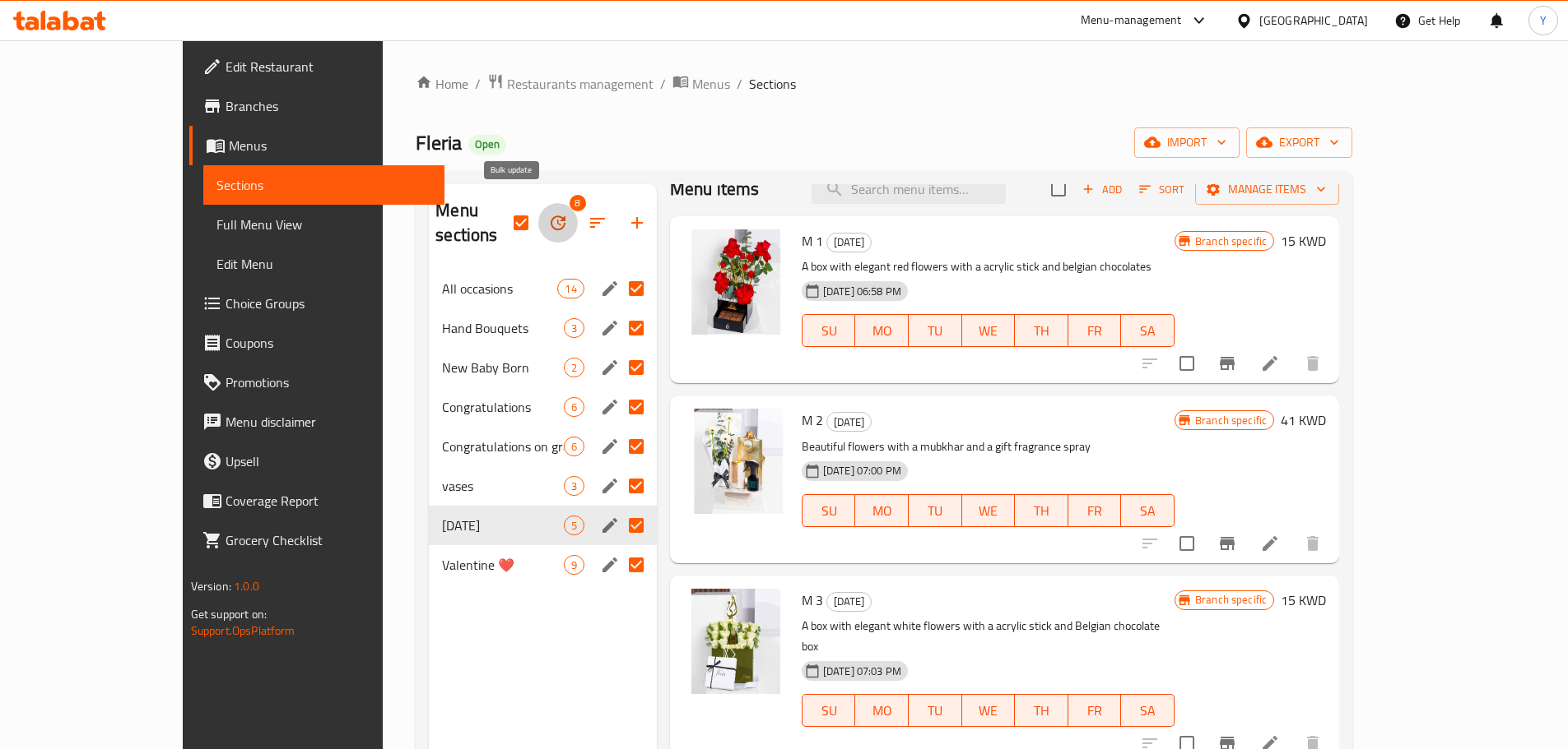
click at [548, 213] on icon "button" at bounding box center [558, 223] width 20 height 20
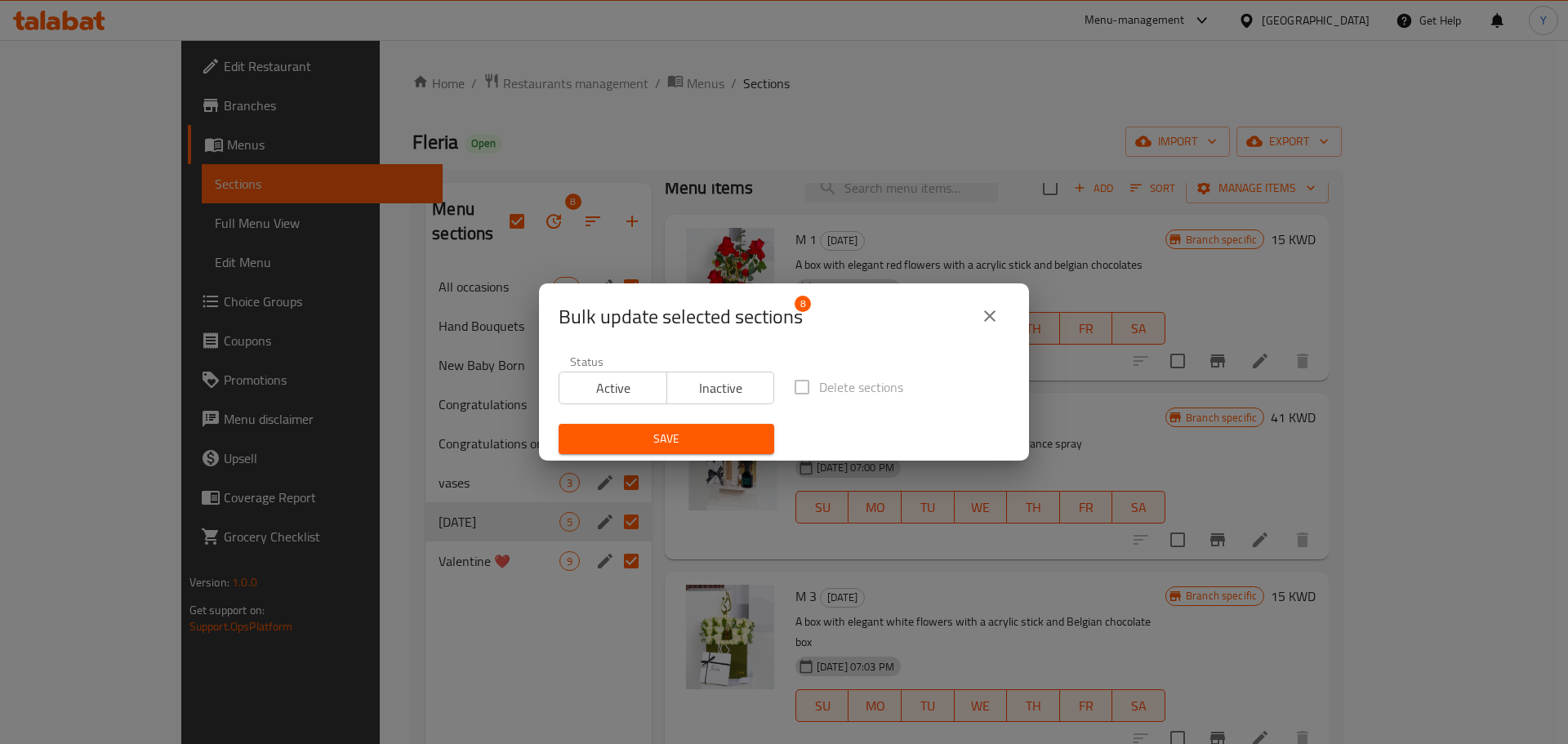
click at [998, 317] on icon "close" at bounding box center [990, 316] width 20 height 20
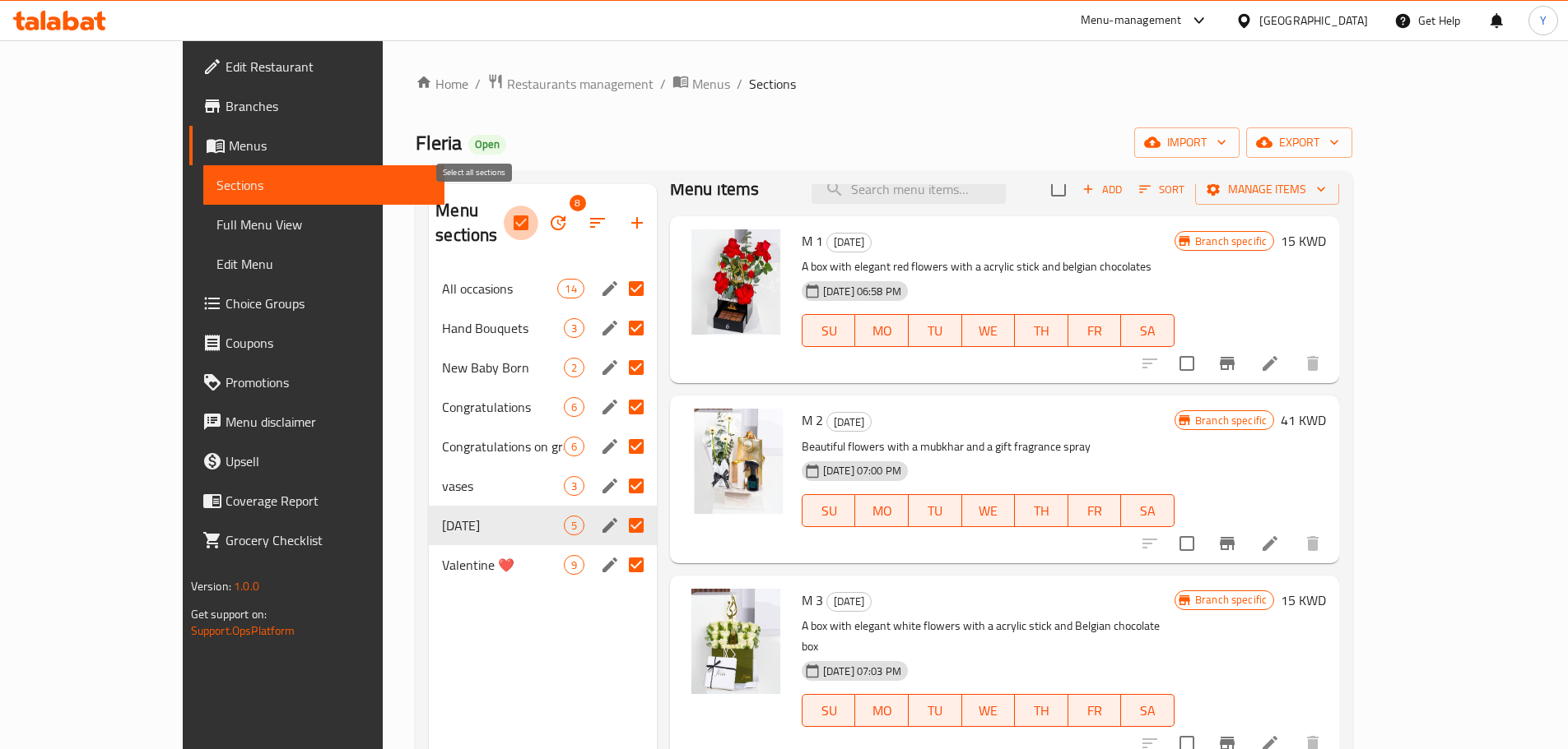
click at [504, 212] on input "checkbox" at bounding box center [521, 223] width 35 height 35
checkbox input "false"
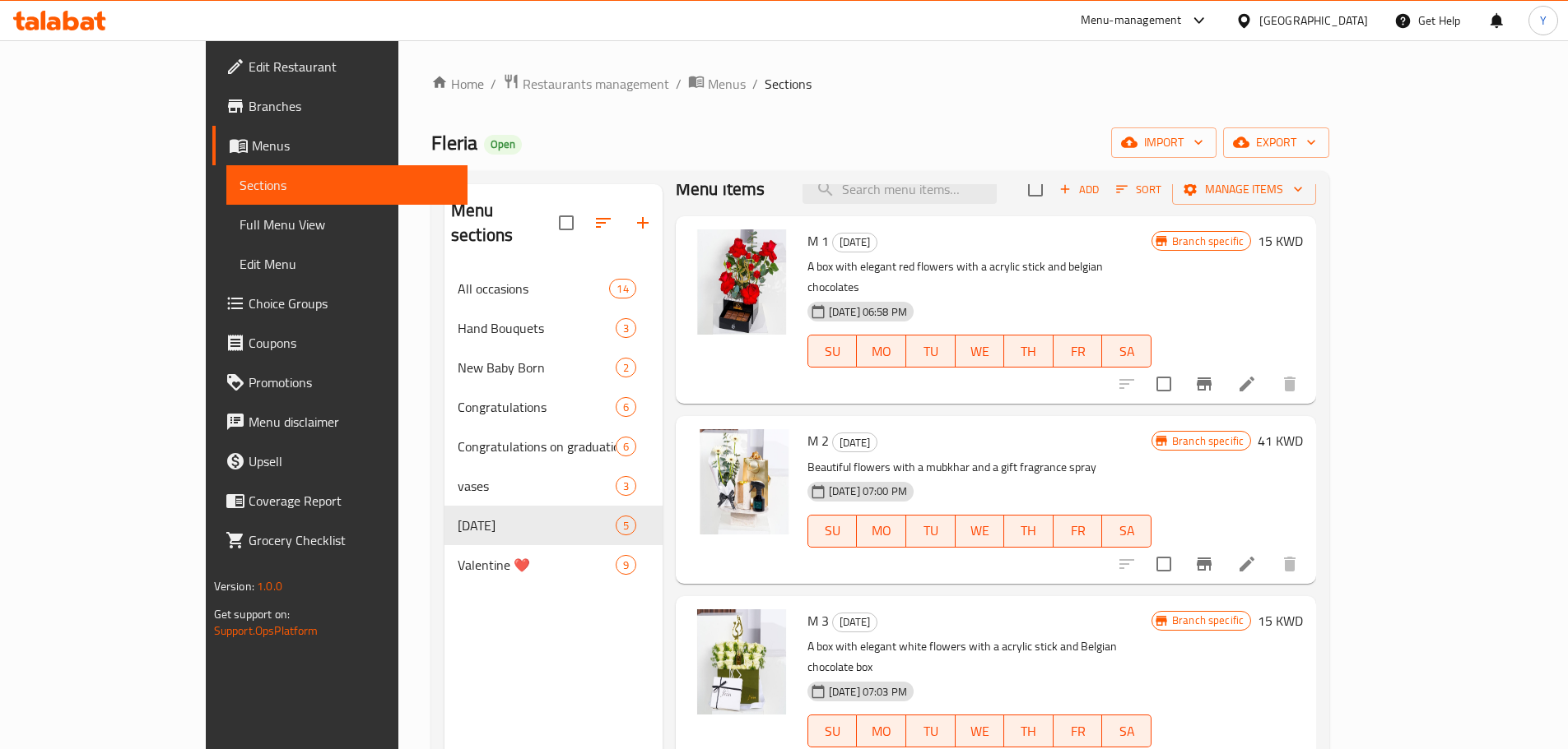
click at [725, 155] on div "Fleria Open import export" at bounding box center [880, 143] width 898 height 30
click at [708, 78] on span "Menus" at bounding box center [727, 84] width 38 height 20
